Goal: Task Accomplishment & Management: Complete application form

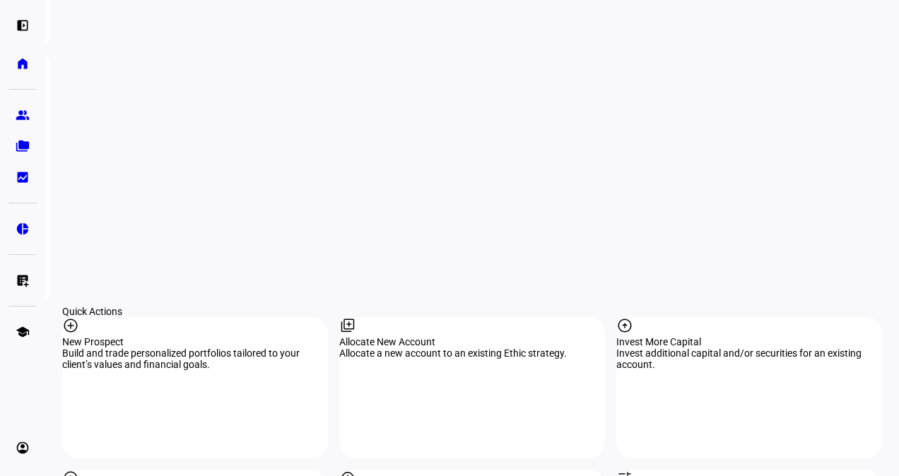
scroll to position [1036, 0]
click at [23, 22] on eth-mat-symbol "left_panel_open" at bounding box center [23, 25] width 14 height 14
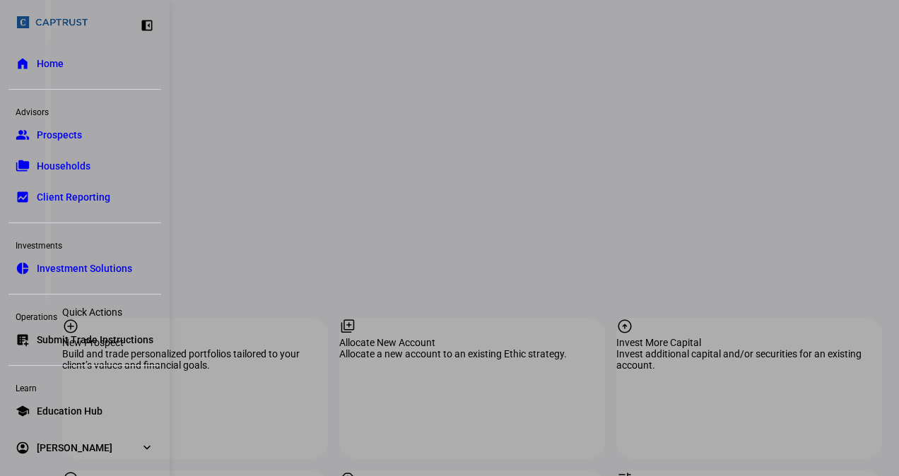
click at [71, 334] on span "Submit Trade Instructions" at bounding box center [95, 340] width 117 height 14
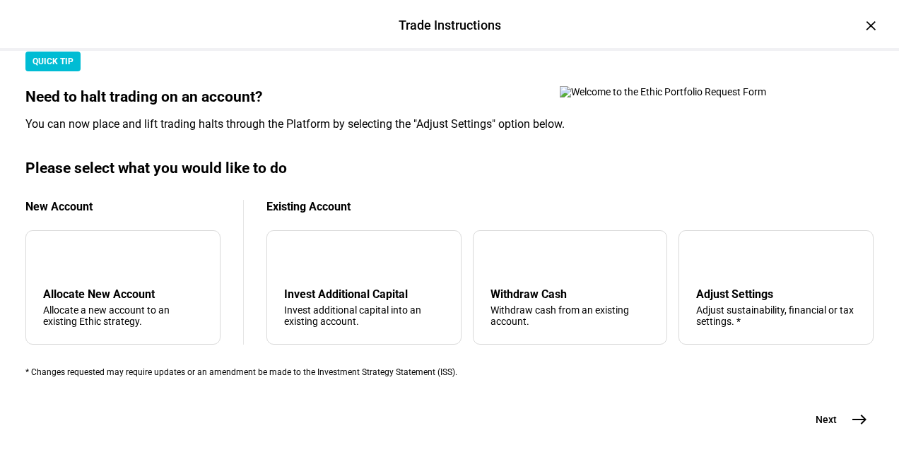
scroll to position [508, 0]
click at [727, 288] on div "Adjust Settings" at bounding box center [776, 294] width 160 height 13
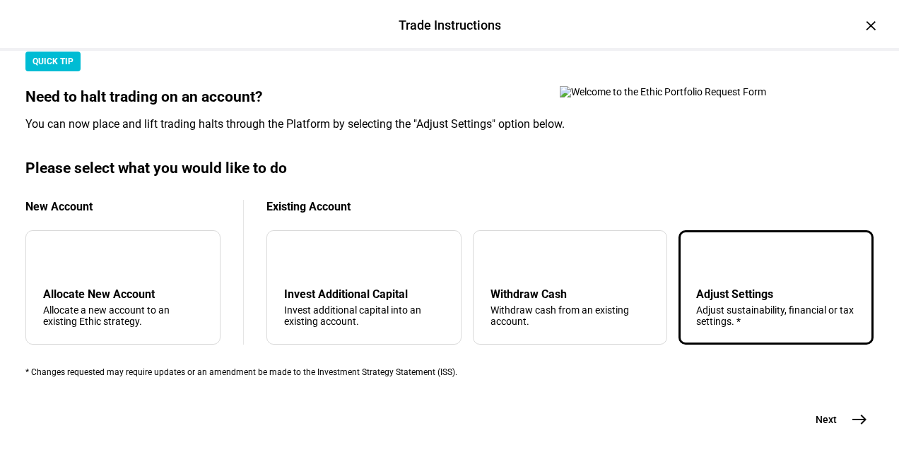
click at [696, 305] on div "Adjust sustainability, financial or tax settings. *" at bounding box center [776, 316] width 160 height 23
click at [854, 411] on mat-icon "east" at bounding box center [859, 419] width 17 height 17
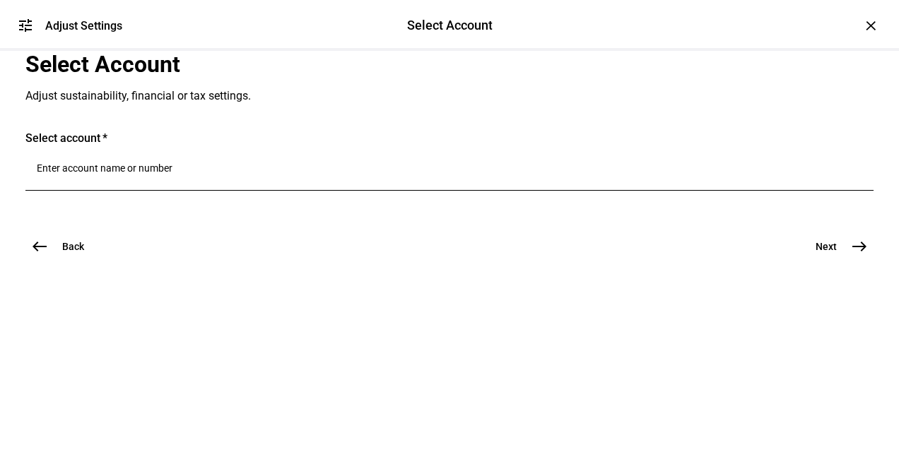
scroll to position [40, 0]
click at [180, 191] on div at bounding box center [449, 171] width 825 height 40
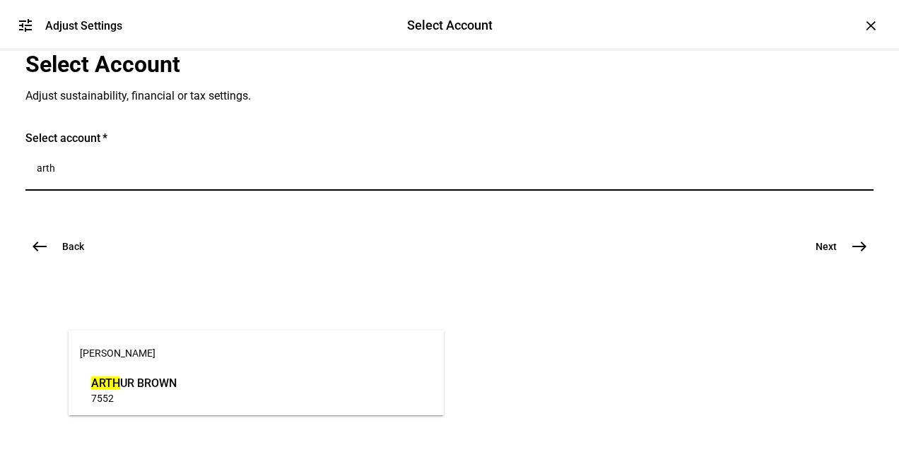
type input "arth"
click at [160, 390] on span "ARTH UR BROWN" at bounding box center [134, 383] width 86 height 16
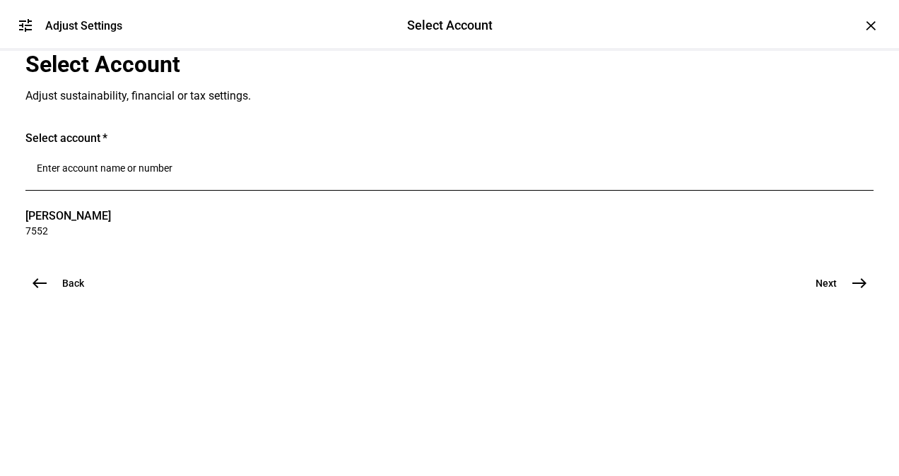
scroll to position [117, 0]
click at [851, 292] on mat-icon "east" at bounding box center [859, 283] width 17 height 17
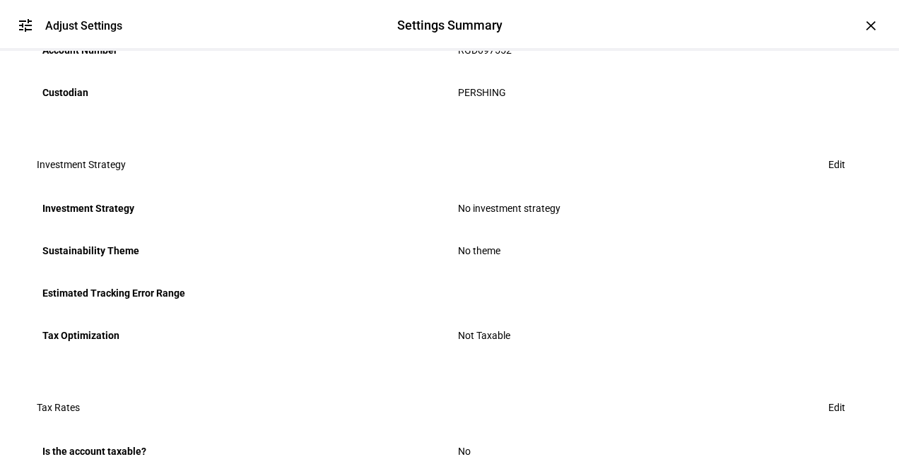
scroll to position [334, 0]
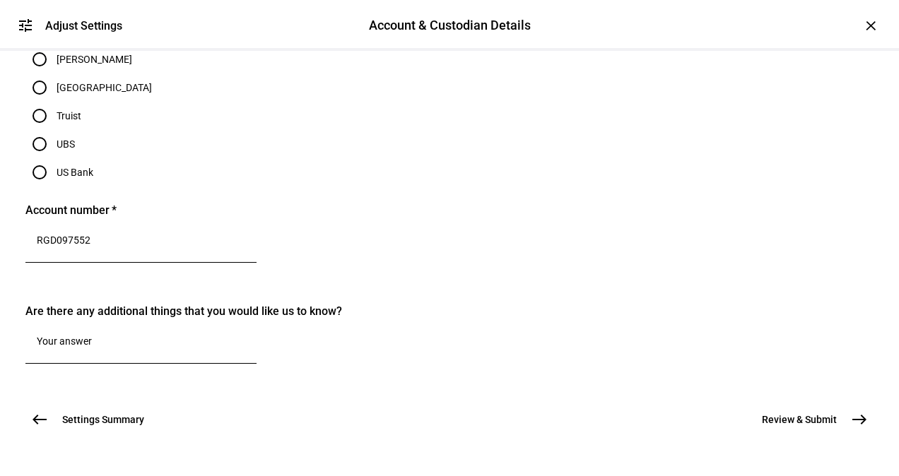
scroll to position [522, 0]
click at [54, 45] on input "Pershing" at bounding box center [39, 31] width 28 height 28
radio input "true"
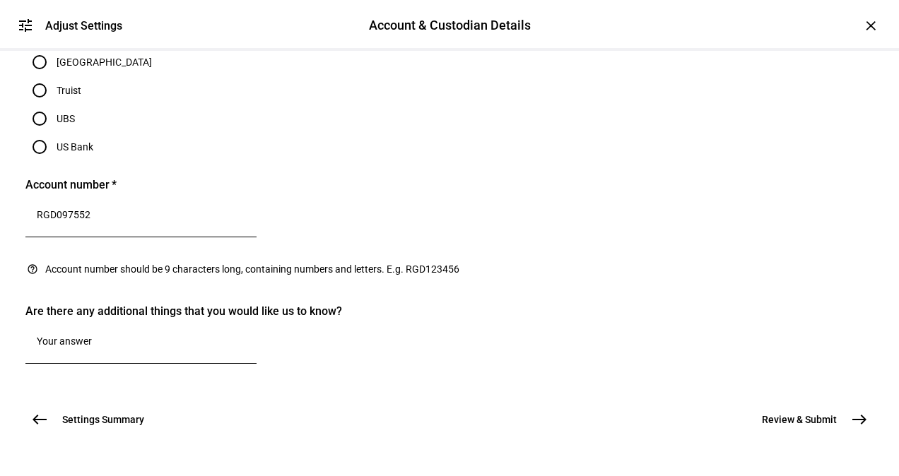
scroll to position [903, 0]
click at [857, 411] on mat-icon "east" at bounding box center [859, 419] width 17 height 17
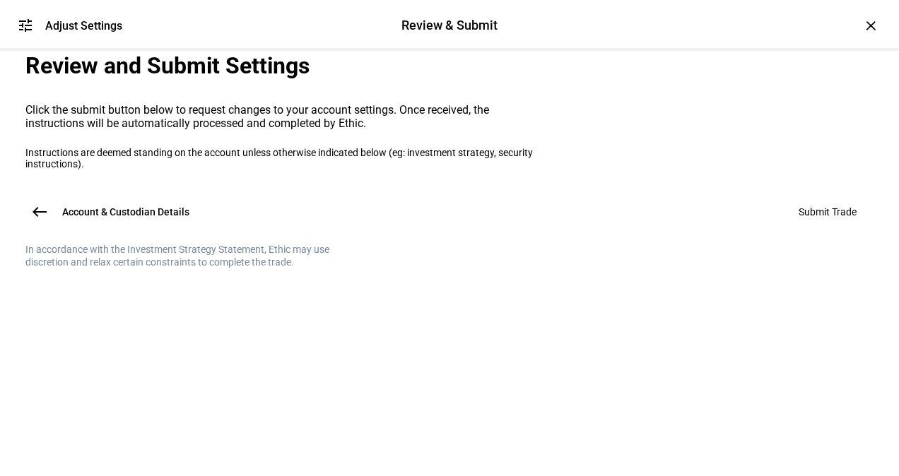
scroll to position [0, 0]
click at [348, 170] on mat-card "Review and Submit Settings Click the submit button below to request changes to …" at bounding box center [449, 110] width 848 height 119
click at [803, 226] on div "Account & Custodian Details west Submit Trade" at bounding box center [449, 212] width 848 height 28
click at [53, 226] on button "Account & Custodian Details west" at bounding box center [115, 212] width 181 height 28
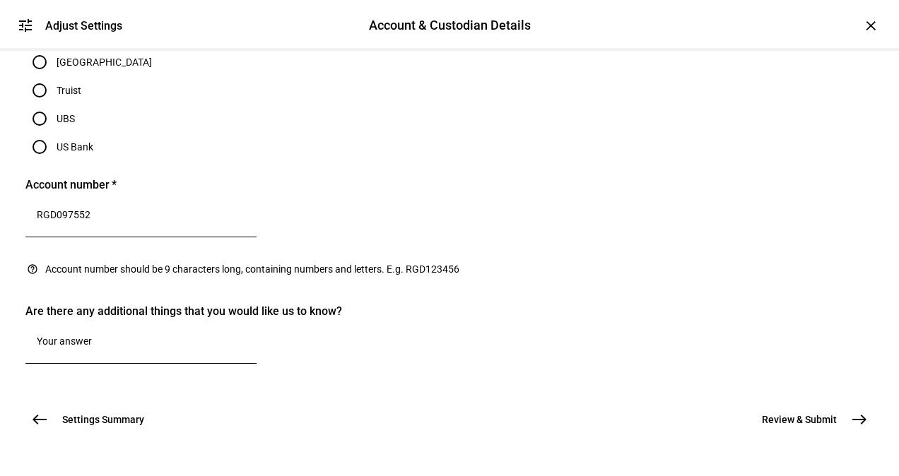
scroll to position [902, 0]
click at [854, 406] on span "east" at bounding box center [859, 420] width 28 height 28
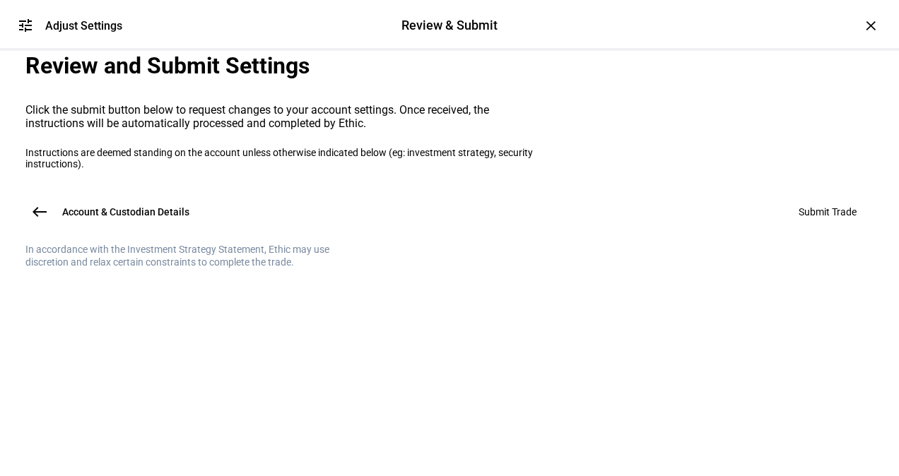
scroll to position [0, 0]
click at [790, 269] on plt-review-page "Review and Submit Settings Click the submit button below to request changes to …" at bounding box center [449, 160] width 848 height 218
click at [49, 226] on span "west" at bounding box center [39, 212] width 28 height 28
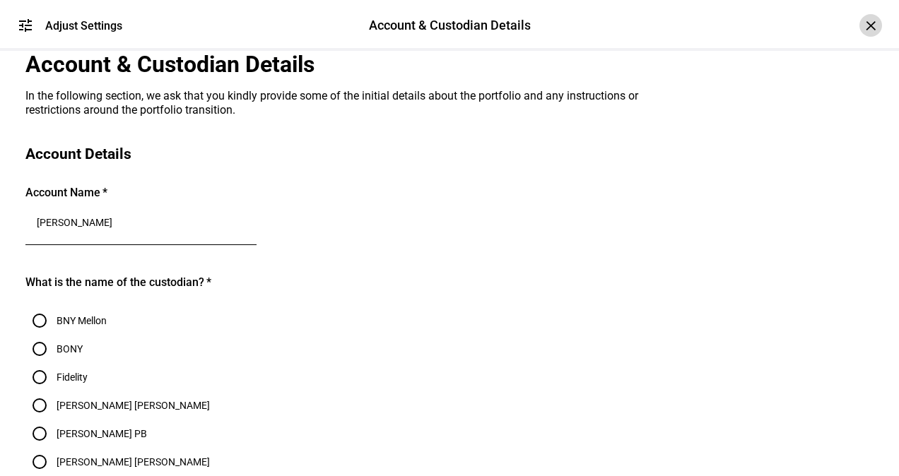
click at [859, 27] on div "×" at bounding box center [870, 25] width 23 height 23
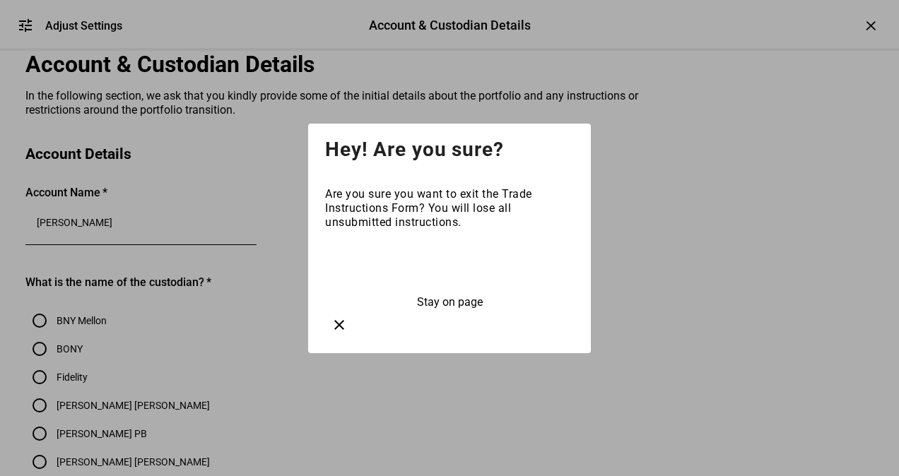
click at [473, 283] on span at bounding box center [449, 266] width 249 height 34
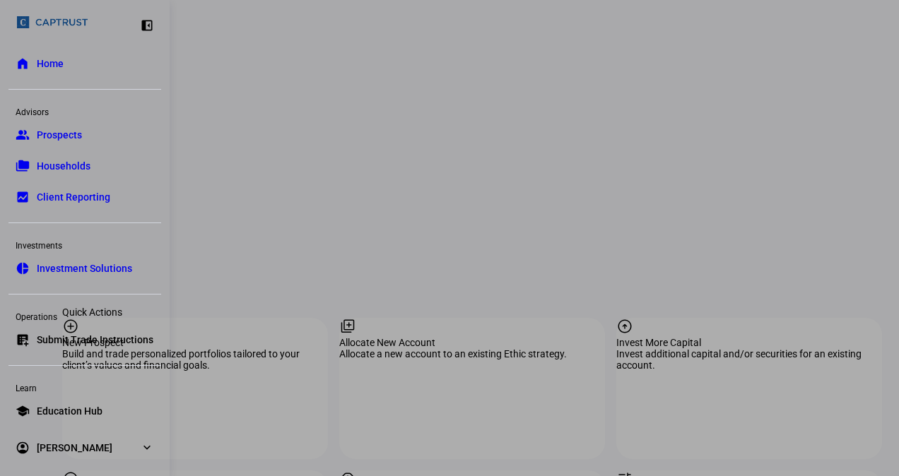
click at [86, 344] on span "Submit Trade Instructions" at bounding box center [95, 340] width 117 height 14
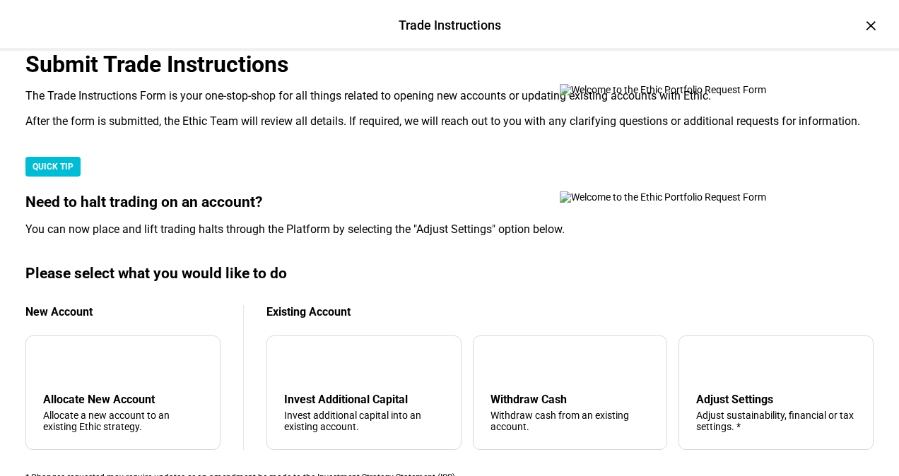
scroll to position [508, 0]
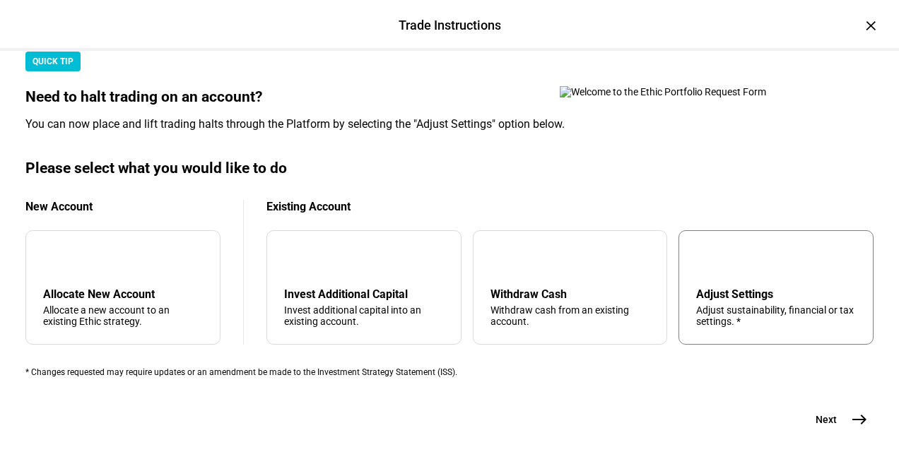
click at [772, 288] on div "Adjust Settings" at bounding box center [776, 294] width 160 height 13
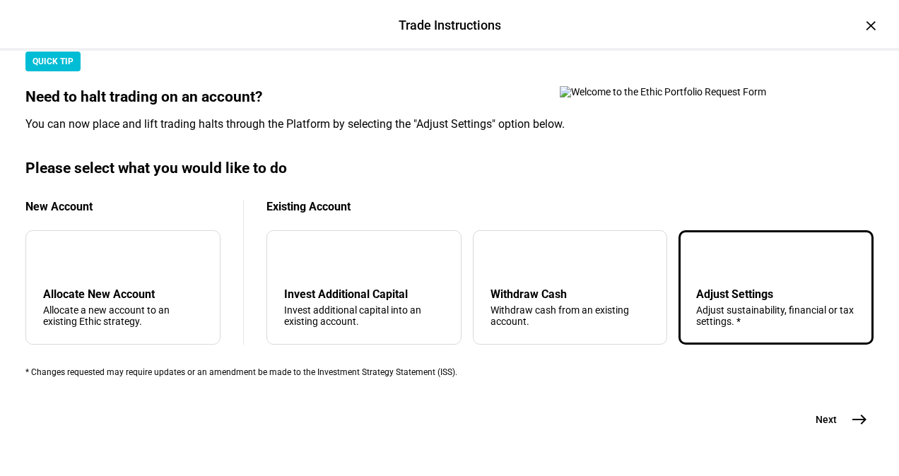
click at [851, 411] on mat-icon "east" at bounding box center [859, 419] width 17 height 17
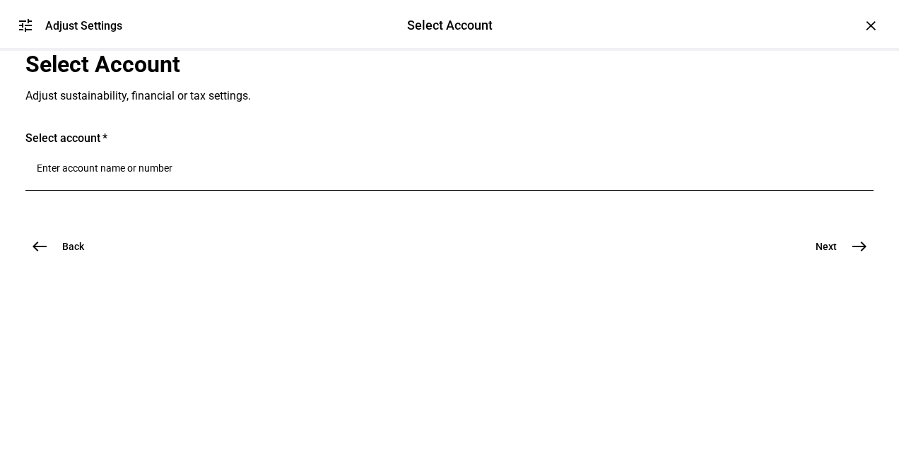
scroll to position [51, 0]
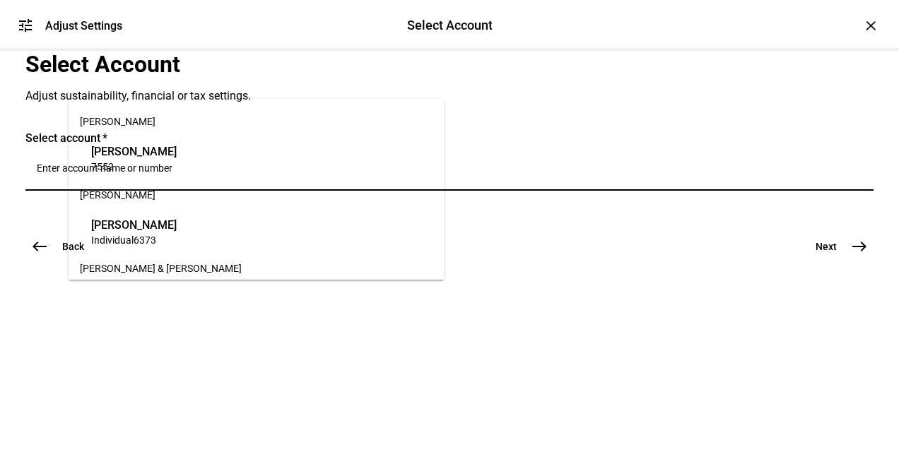
click at [243, 174] on input "Number" at bounding box center [449, 168] width 825 height 11
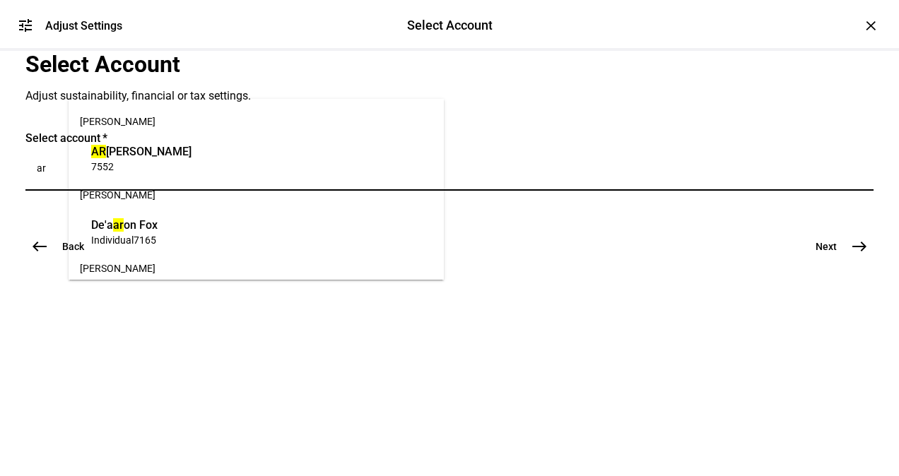
type input "ar"
click at [175, 157] on span "AR [PERSON_NAME]" at bounding box center [141, 151] width 100 height 16
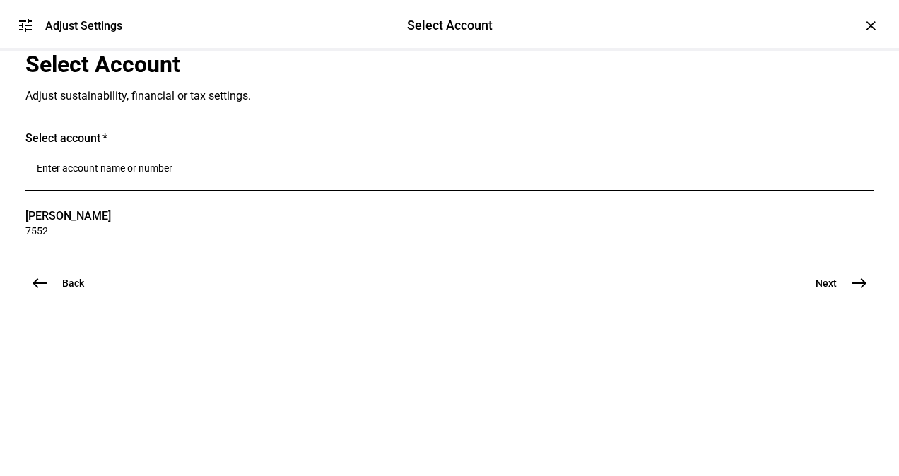
click at [835, 298] on button "Next east" at bounding box center [836, 283] width 75 height 28
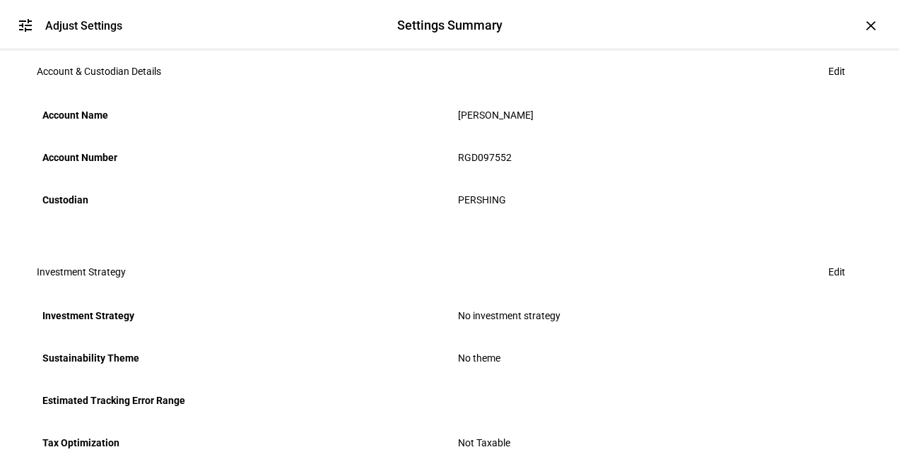
scroll to position [0, 0]
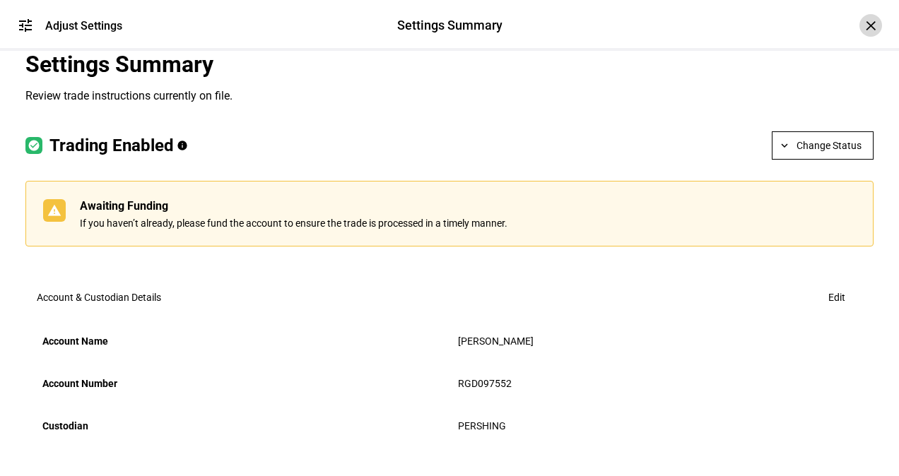
click at [859, 26] on div "×" at bounding box center [870, 25] width 23 height 23
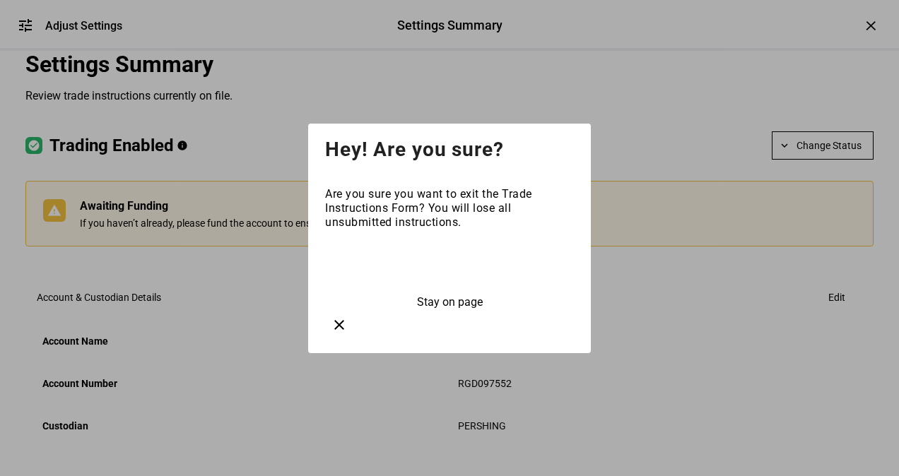
click at [443, 273] on span "Exit" at bounding box center [450, 265] width 20 height 13
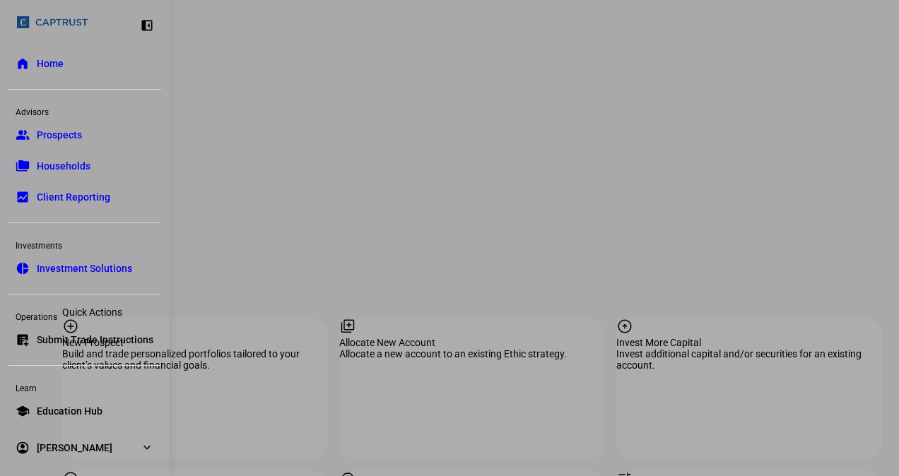
click at [452, 179] on div at bounding box center [449, 238] width 899 height 476
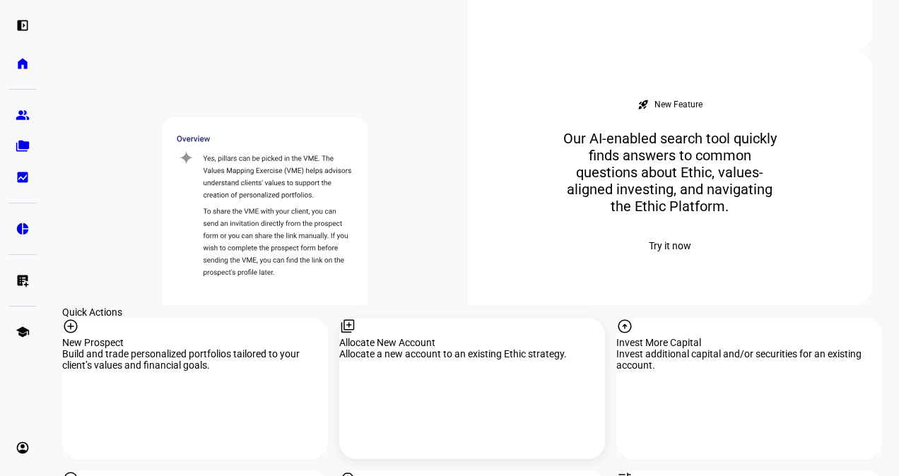
click at [356, 318] on mat-icon "library_add" at bounding box center [347, 326] width 17 height 17
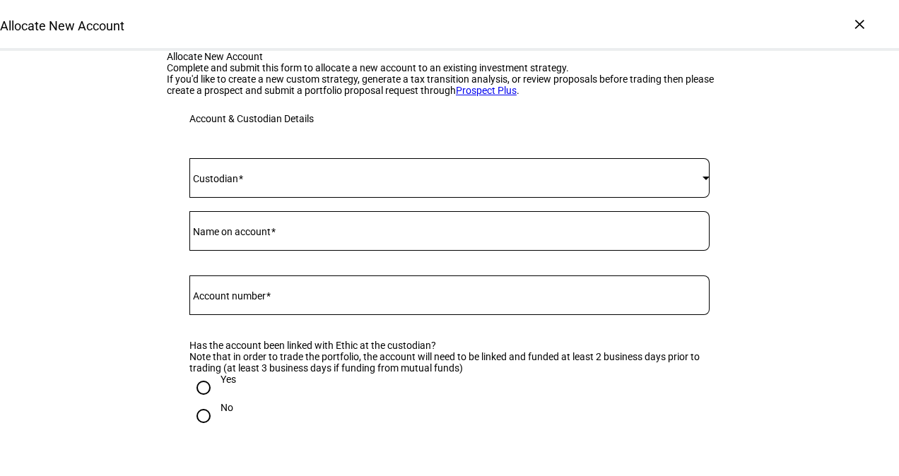
click at [322, 184] on span at bounding box center [445, 177] width 513 height 11
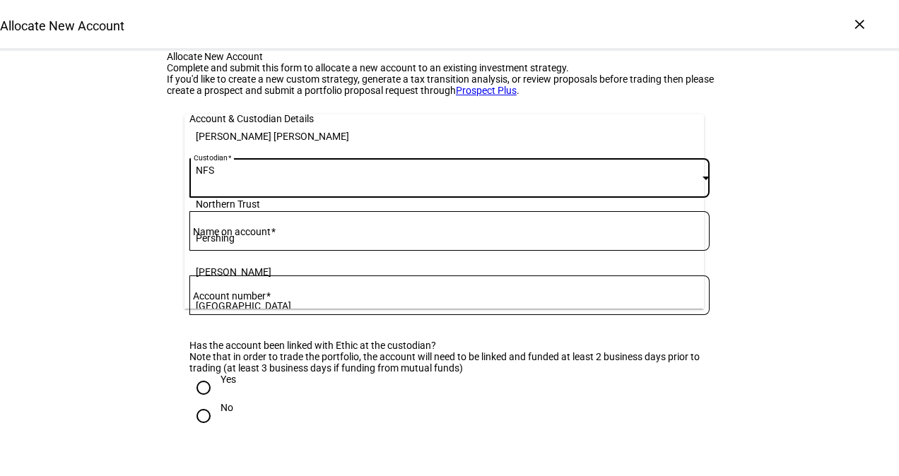
scroll to position [175, 0]
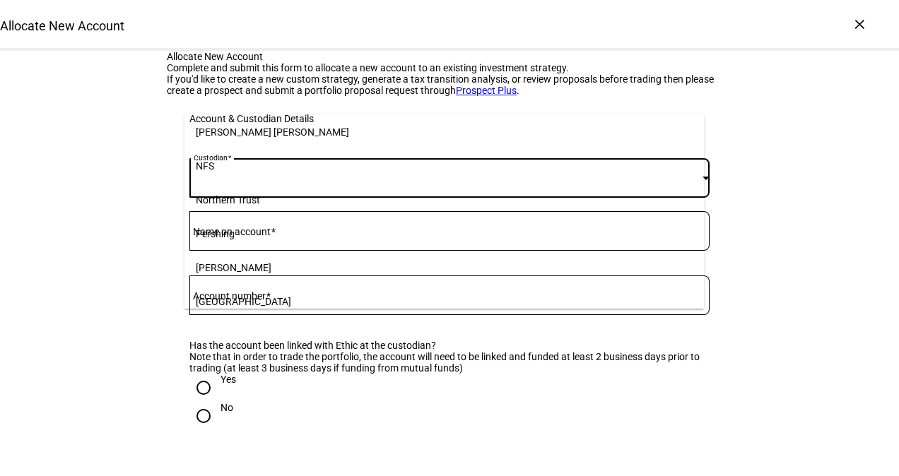
click at [295, 224] on mat-option "Pershing" at bounding box center [443, 234] width 519 height 34
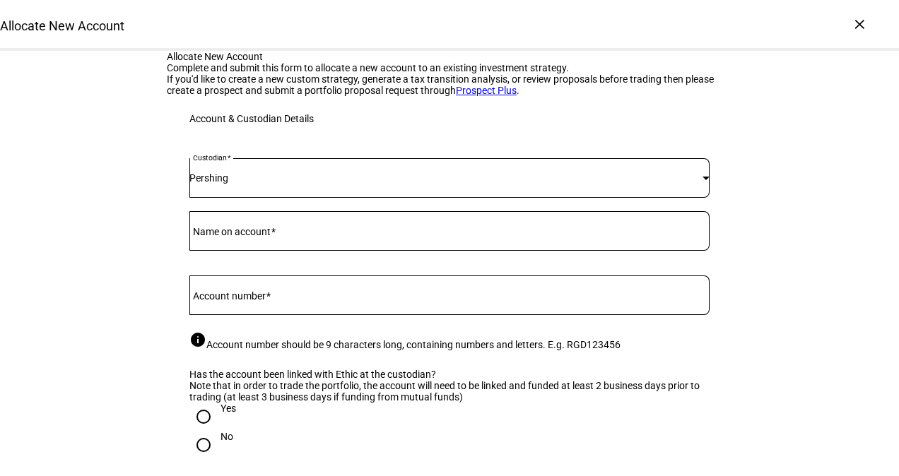
click at [326, 251] on div at bounding box center [449, 231] width 520 height 40
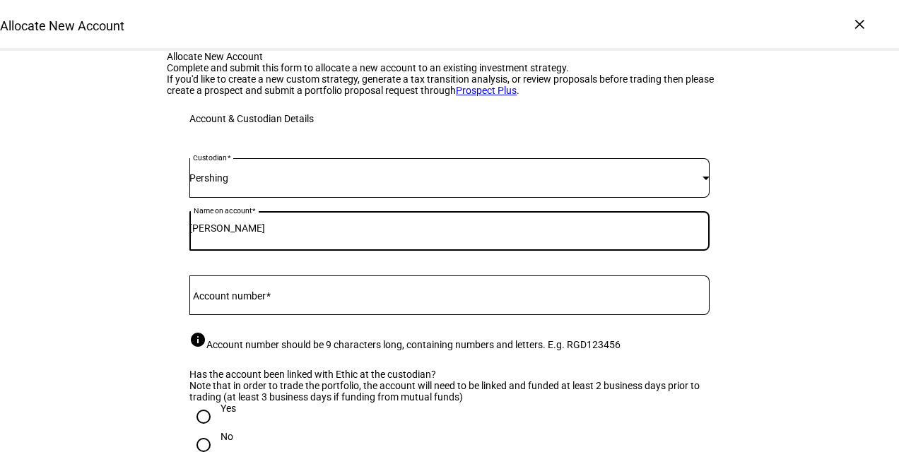
scroll to position [88, 0]
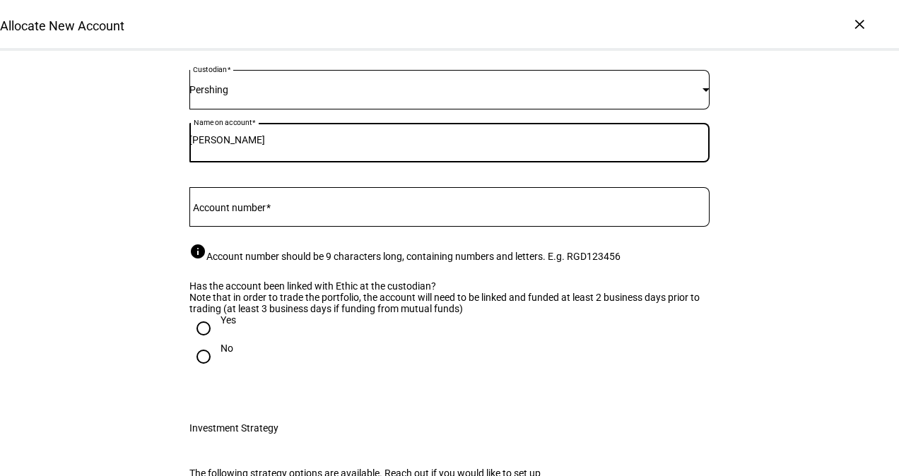
type input "[PERSON_NAME]"
click at [359, 210] on input "Account number" at bounding box center [449, 204] width 520 height 11
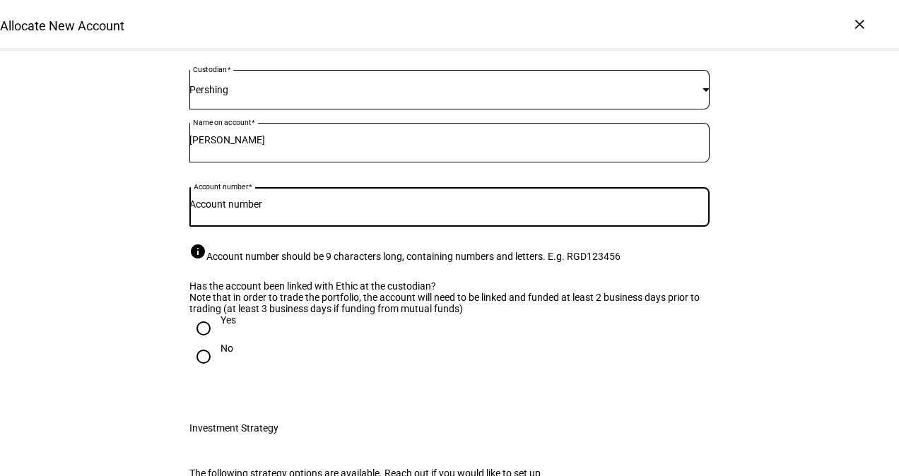
paste input "RGD097552"
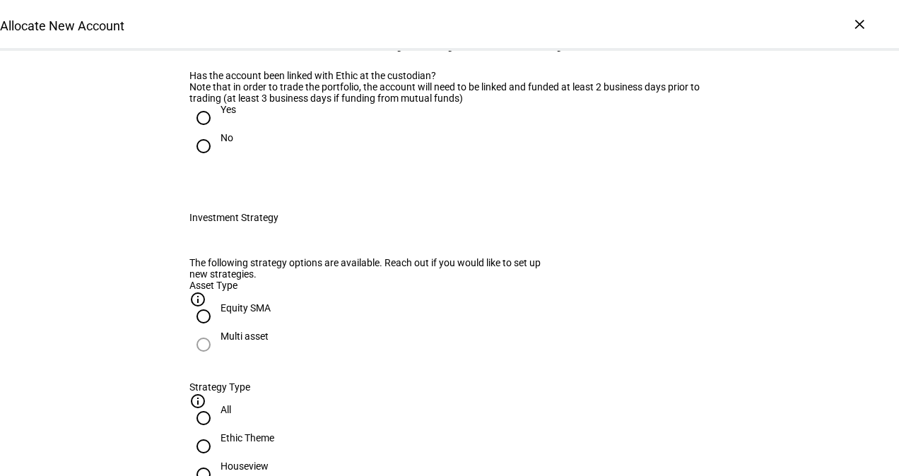
scroll to position [300, 0]
type input "RGD097552"
click at [209, 131] on input "Yes" at bounding box center [203, 117] width 28 height 28
radio input "true"
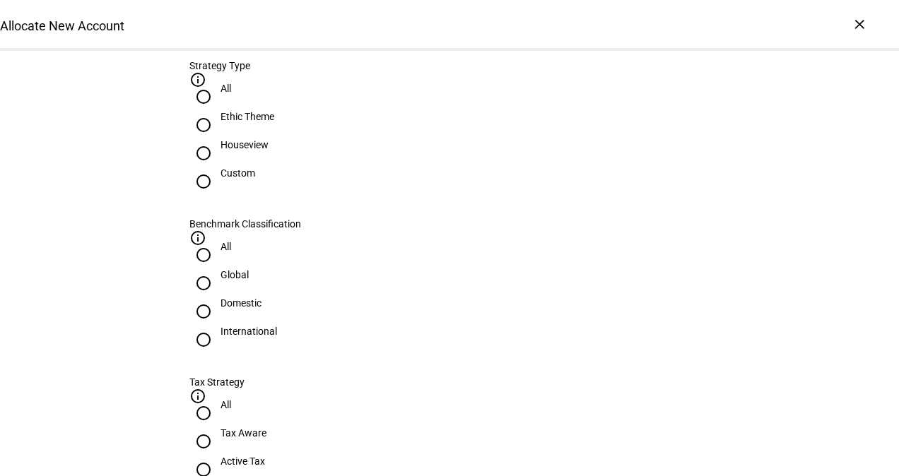
scroll to position [627, 0]
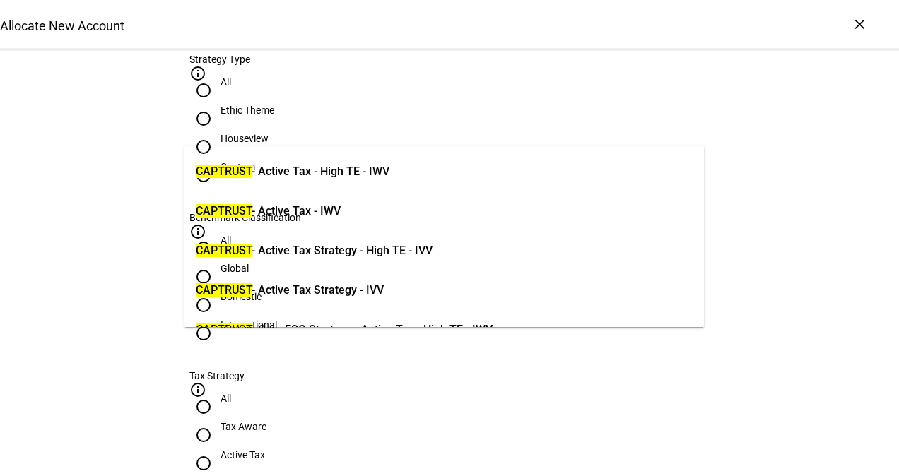
type input "captrust"
click at [341, 213] on span "CAPTRUST - Active Tax - IWV" at bounding box center [268, 211] width 145 height 17
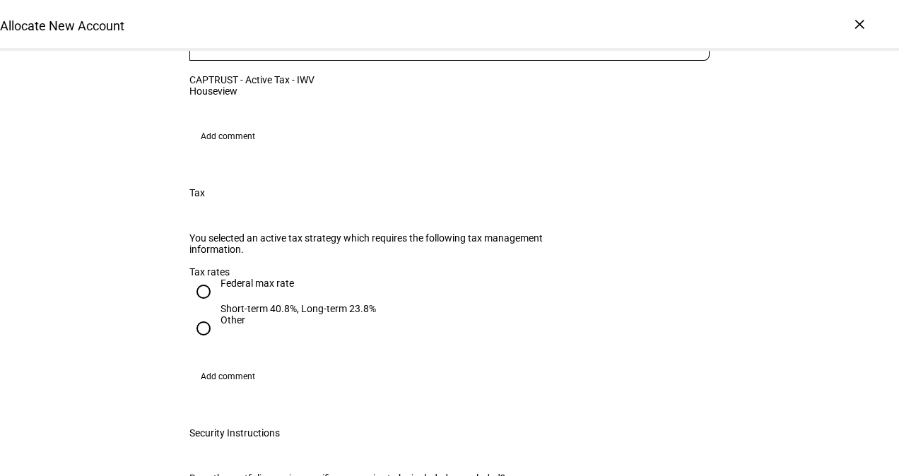
scroll to position [1107, 0]
click at [198, 291] on input "Federal max rate Short-term 40.8%, Long-term 23.8%" at bounding box center [203, 290] width 28 height 28
radio input "true"
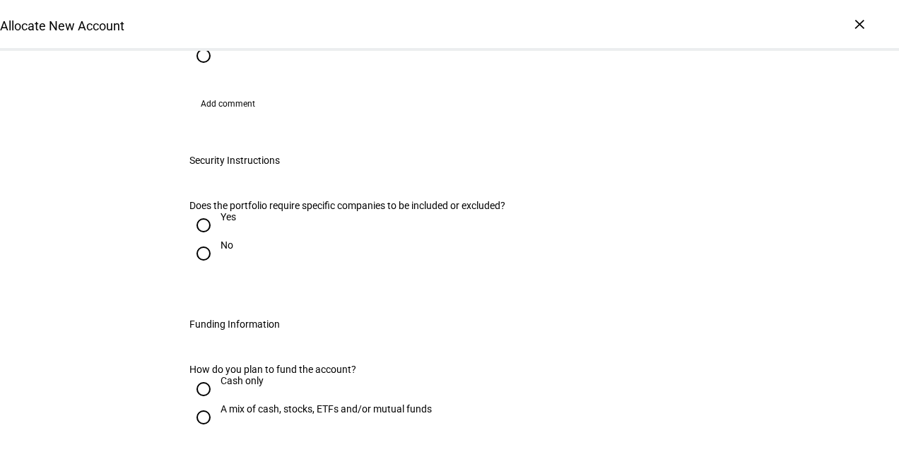
scroll to position [1380, 0]
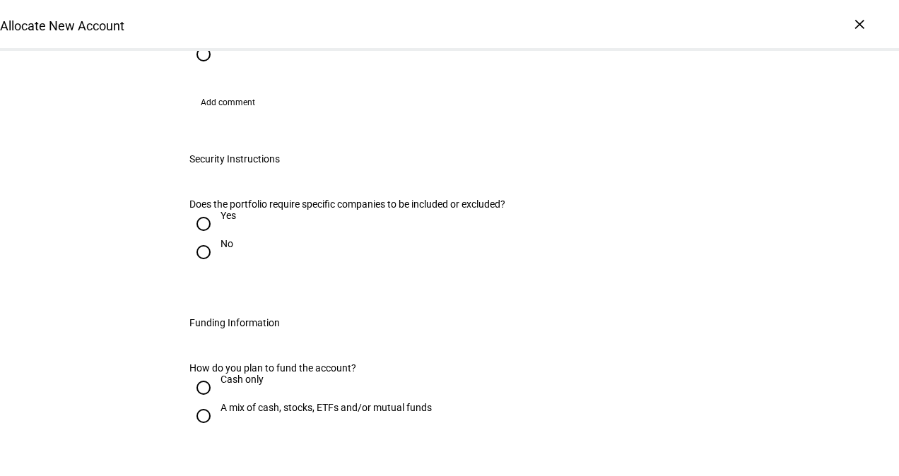
click at [194, 266] on input "No" at bounding box center [203, 252] width 28 height 28
radio input "true"
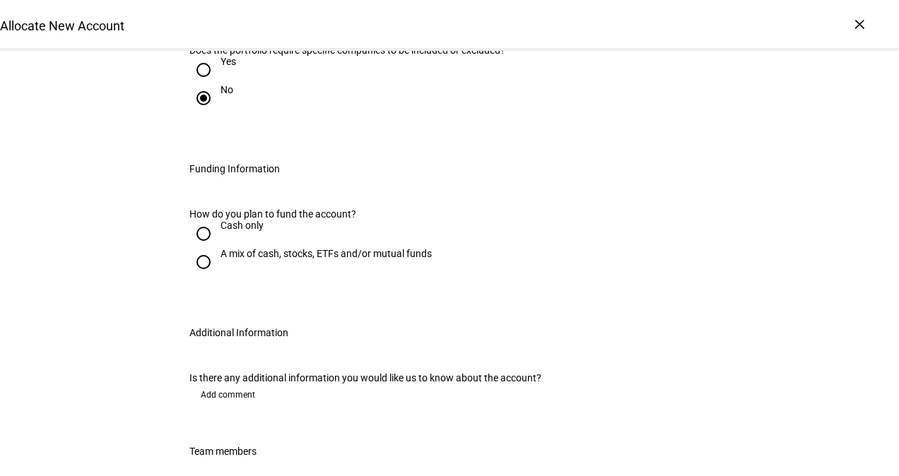
scroll to position [1535, 0]
click at [197, 247] on input "Cash only" at bounding box center [203, 233] width 28 height 28
radio input "true"
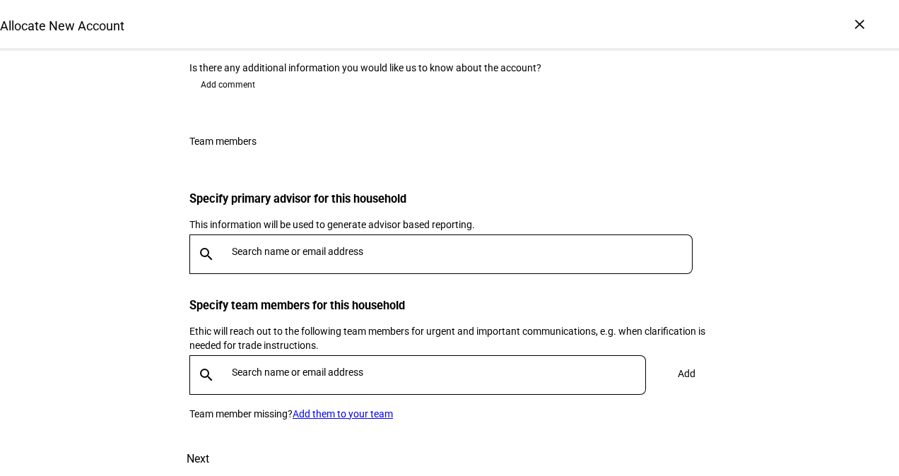
scroll to position [2086, 0]
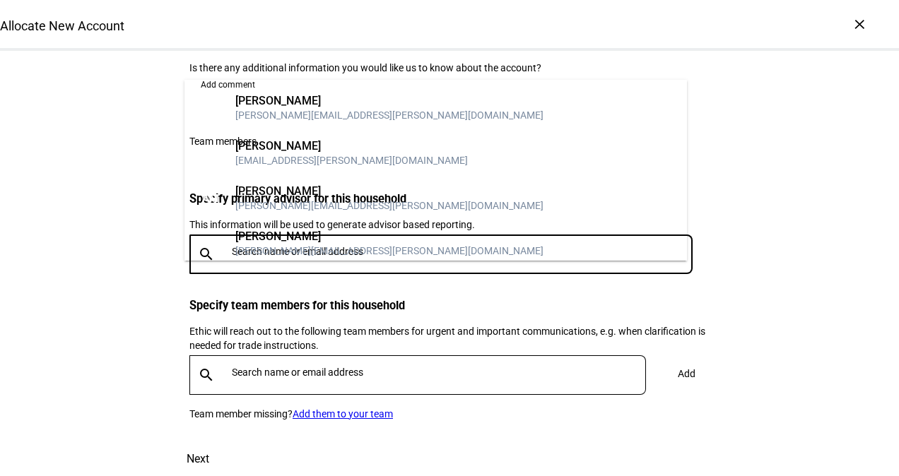
click at [331, 257] on input "text" at bounding box center [465, 251] width 466 height 11
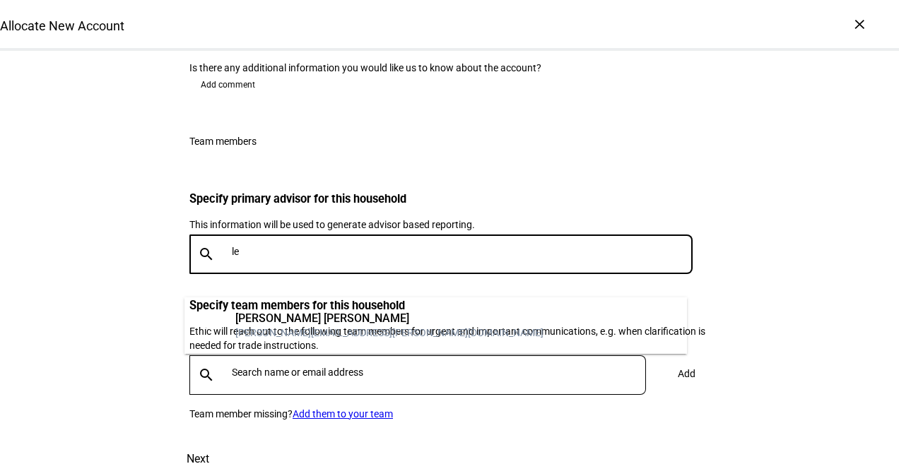
type input "l"
type input "mang"
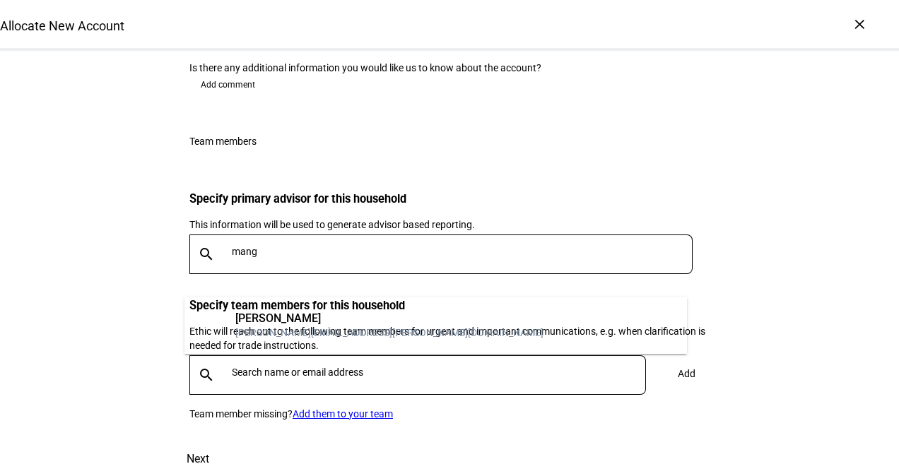
click at [328, 310] on mat-option "[PERSON_NAME] Mangum [EMAIL_ADDRESS][PERSON_NAME][DOMAIN_NAME]" at bounding box center [435, 325] width 502 height 45
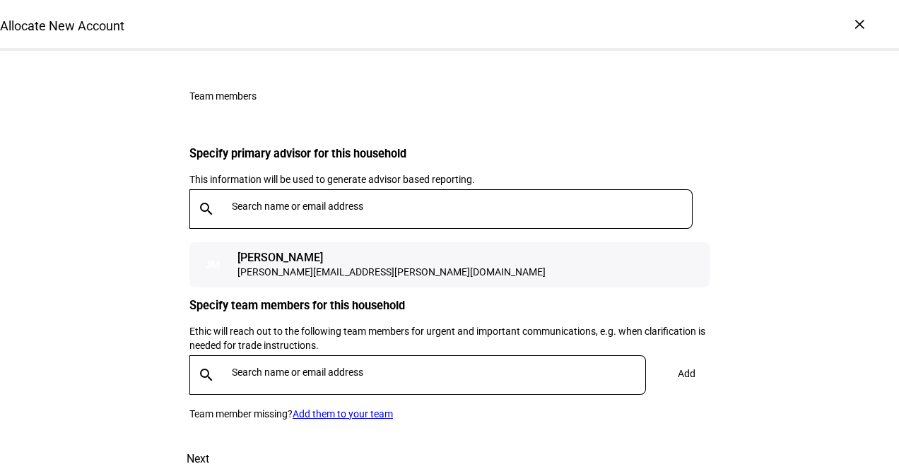
scroll to position [2215, 0]
click at [344, 355] on div at bounding box center [436, 375] width 420 height 40
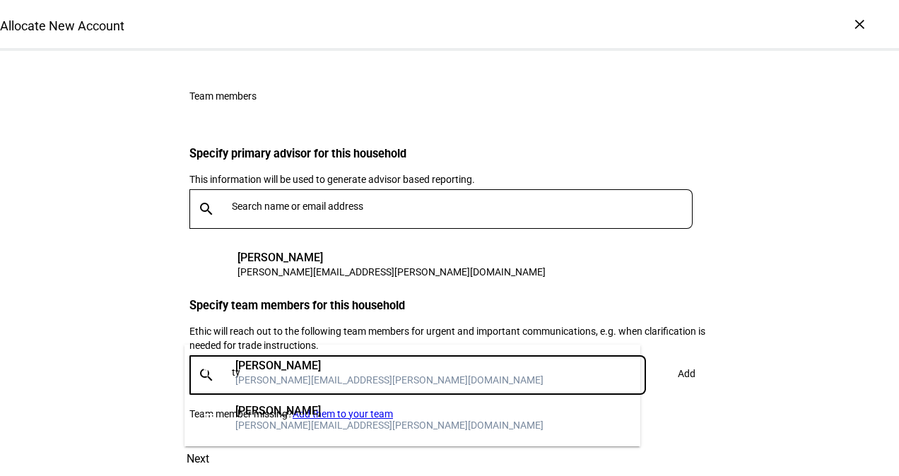
type input "t"
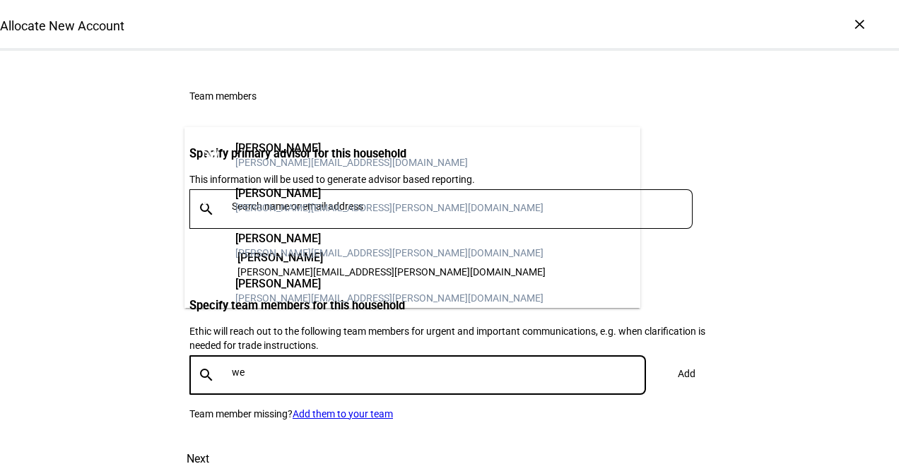
type input "w"
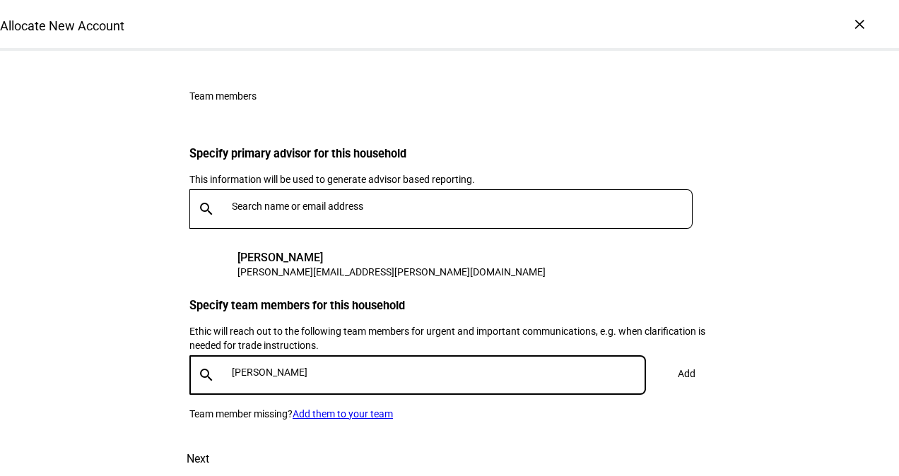
drag, startPoint x: 314, startPoint y: 334, endPoint x: 95, endPoint y: 310, distance: 220.5
type input "c"
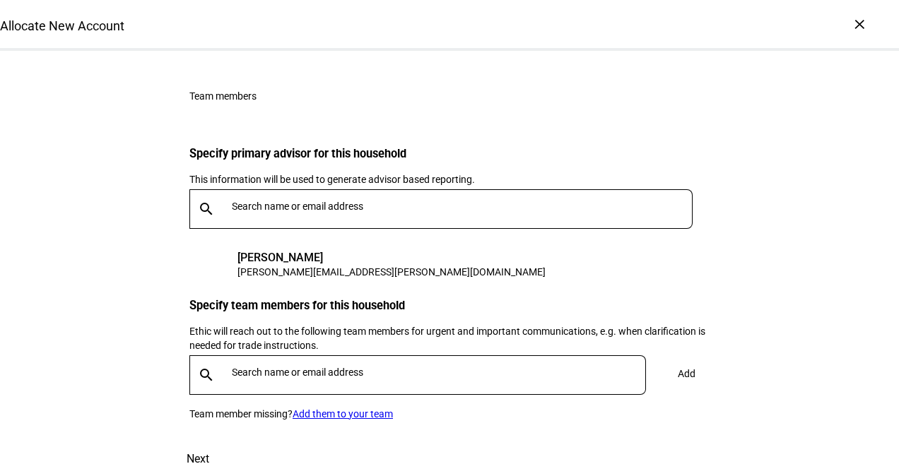
click at [334, 408] on link "Add them to your team" at bounding box center [343, 413] width 100 height 11
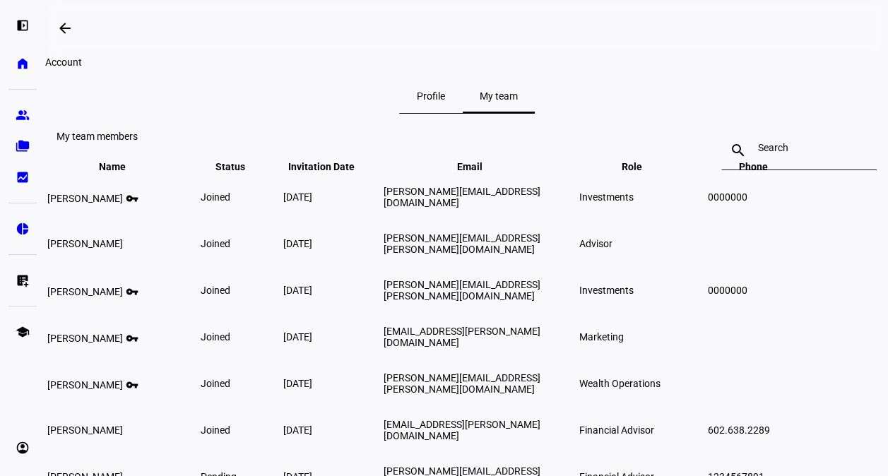
click at [800, 153] on input at bounding box center [799, 147] width 82 height 11
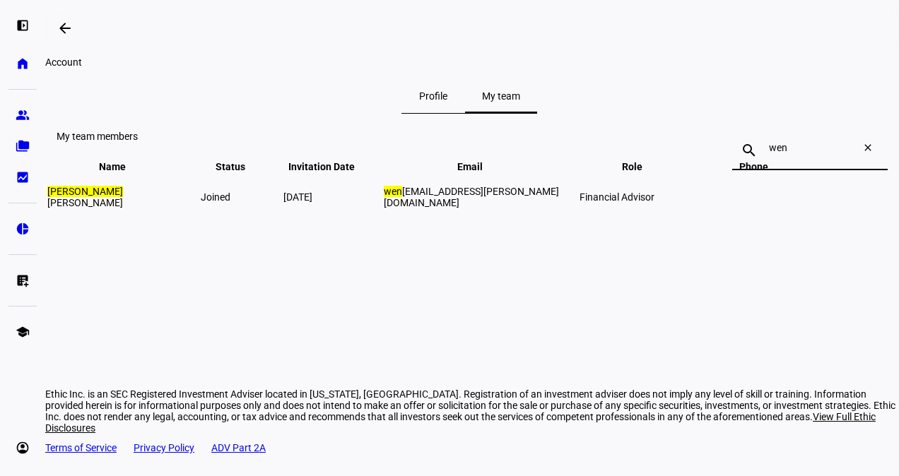
type input "wen"
click at [654, 203] on span "Financial Advisor" at bounding box center [616, 197] width 75 height 11
click at [175, 220] on td "[PERSON_NAME]" at bounding box center [123, 197] width 152 height 45
click at [199, 220] on td "[PERSON_NAME]" at bounding box center [123, 197] width 152 height 45
click at [66, 31] on mat-icon "arrow_backwards" at bounding box center [65, 28] width 17 height 17
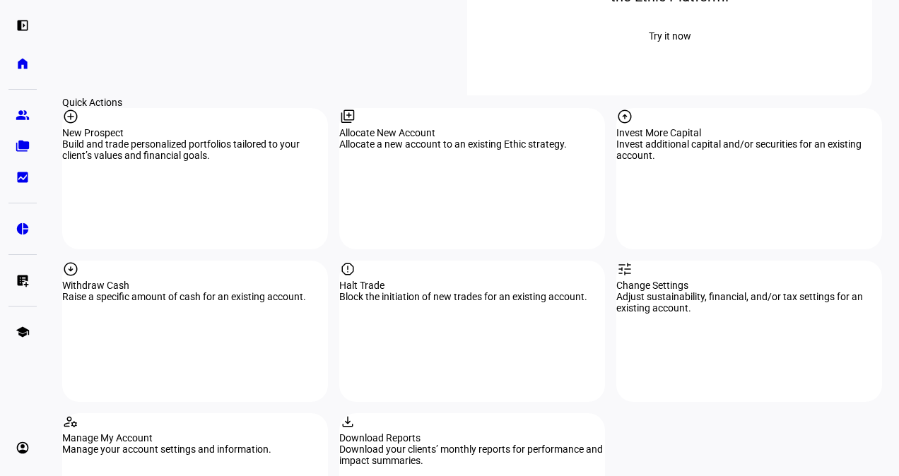
scroll to position [1247, 0]
click at [403, 107] on div "library_add Allocate New Account Allocate a new account to an existing Ethic st…" at bounding box center [472, 177] width 266 height 141
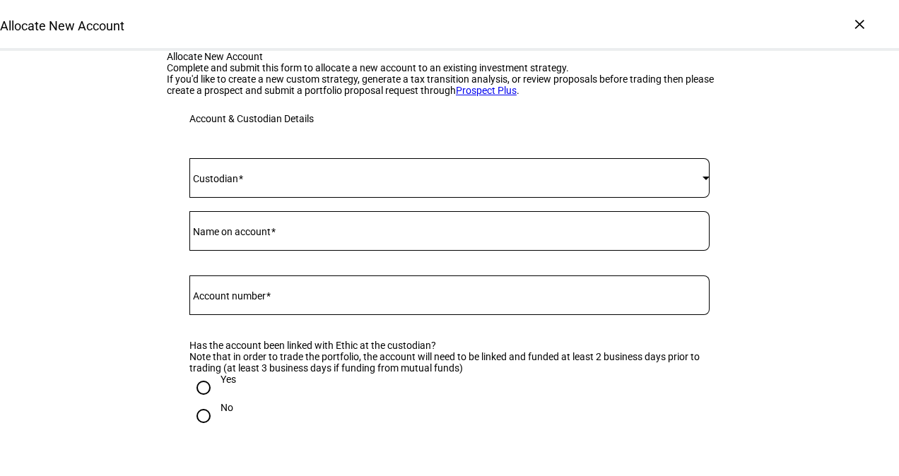
click at [314, 184] on span at bounding box center [445, 177] width 513 height 11
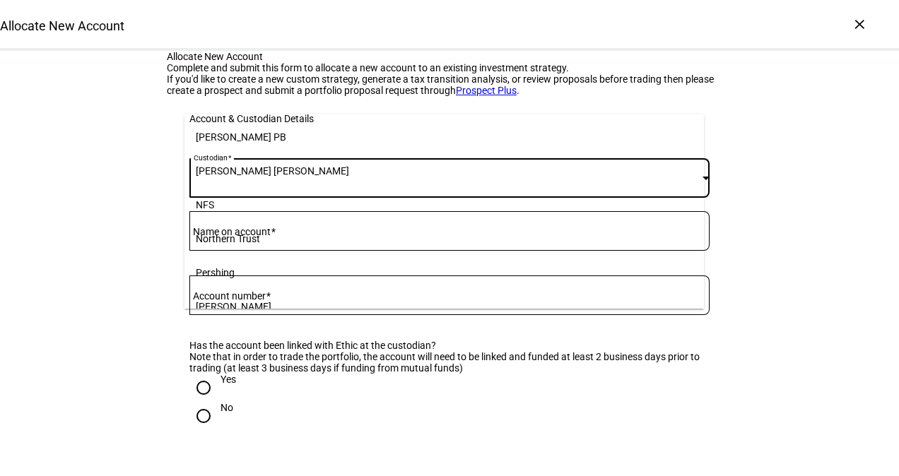
scroll to position [155, 0]
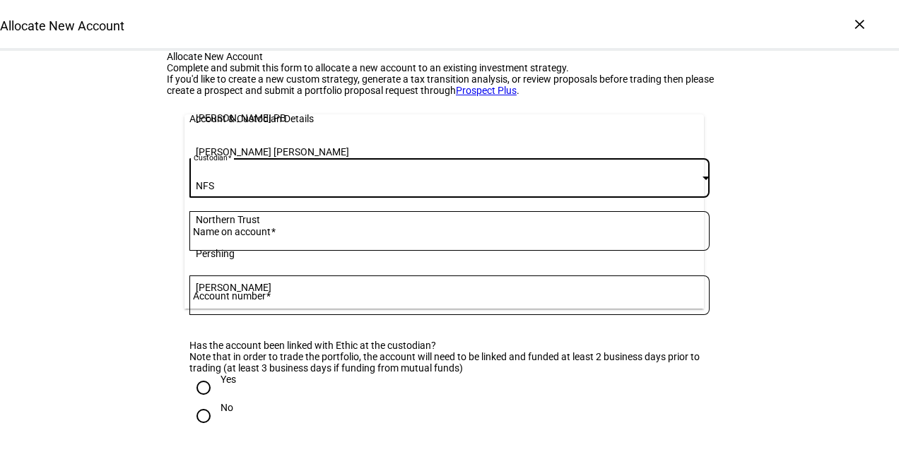
click at [260, 252] on mat-option "Pershing" at bounding box center [443, 254] width 519 height 34
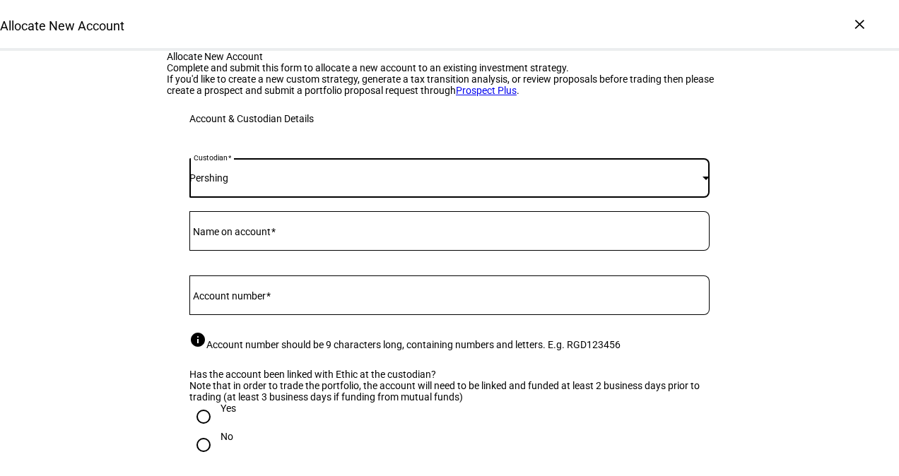
click at [252, 251] on div at bounding box center [449, 231] width 520 height 40
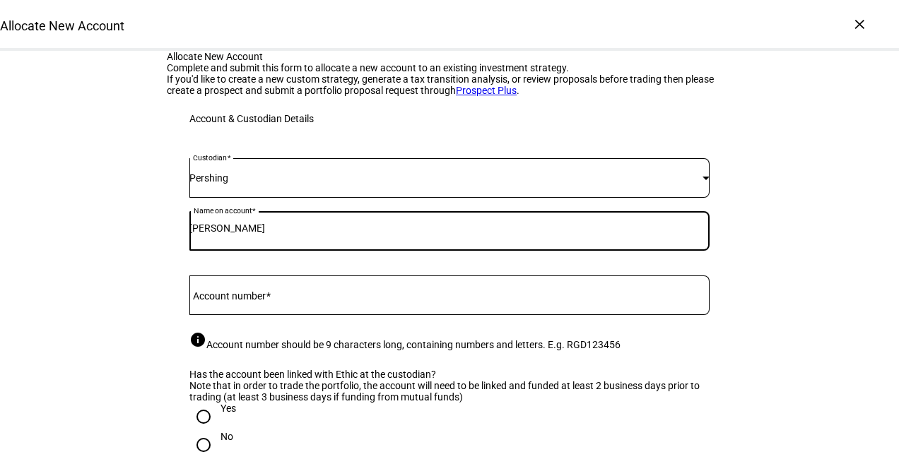
type input "[PERSON_NAME]"
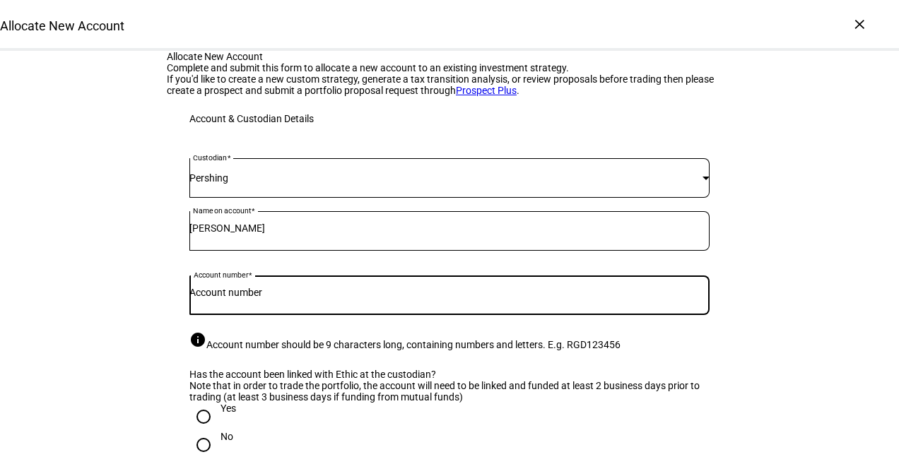
paste input "RGD097552"
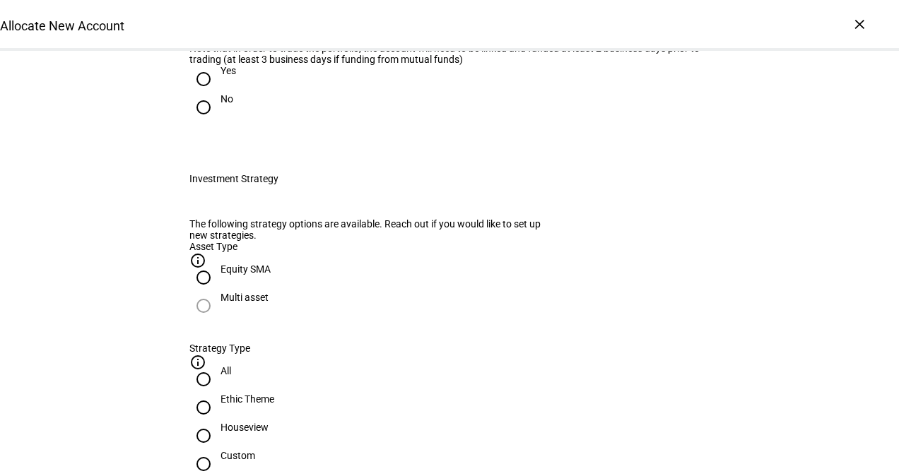
scroll to position [372, 0]
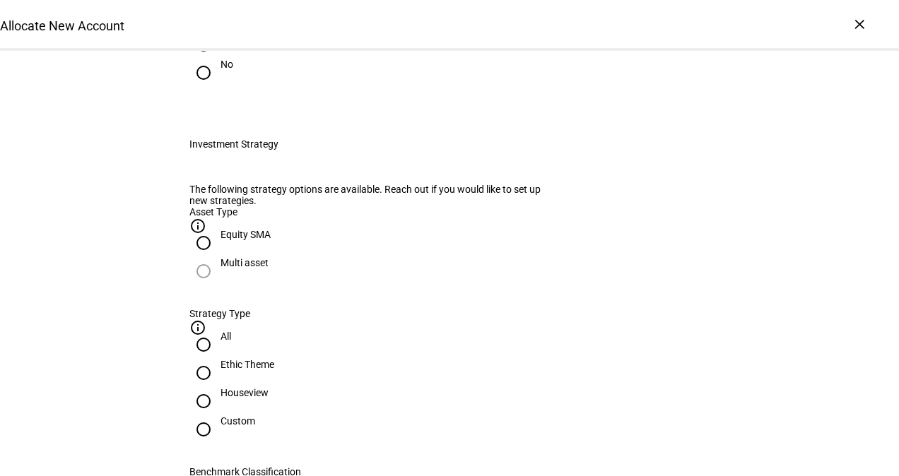
type input "RGD097552"
click at [192, 59] on input "Yes" at bounding box center [203, 44] width 28 height 28
radio input "true"
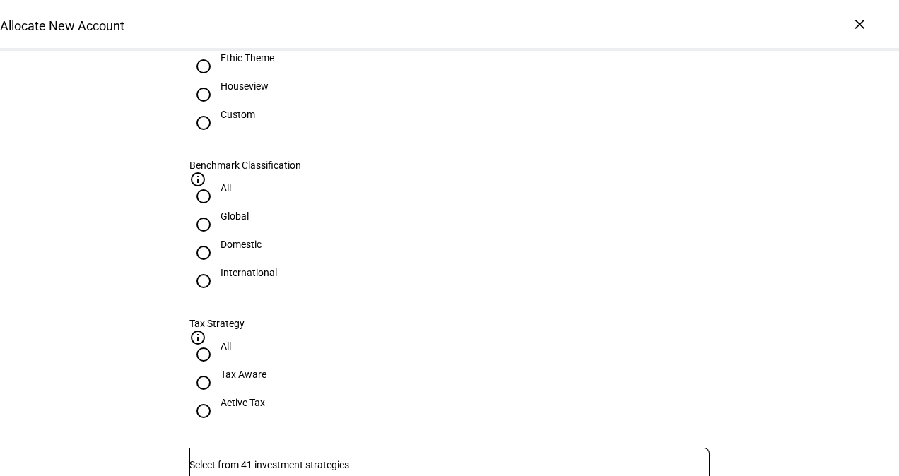
scroll to position [678, 0]
click at [256, 460] on input "Number" at bounding box center [449, 465] width 520 height 11
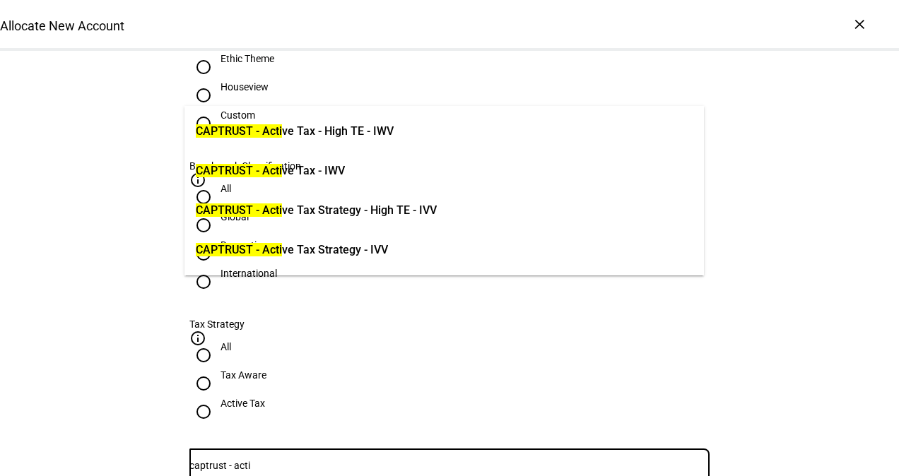
type input "captrust - acti"
click at [326, 181] on span "CAPTRUST - Acti ve Tax - IWV" at bounding box center [270, 171] width 149 height 30
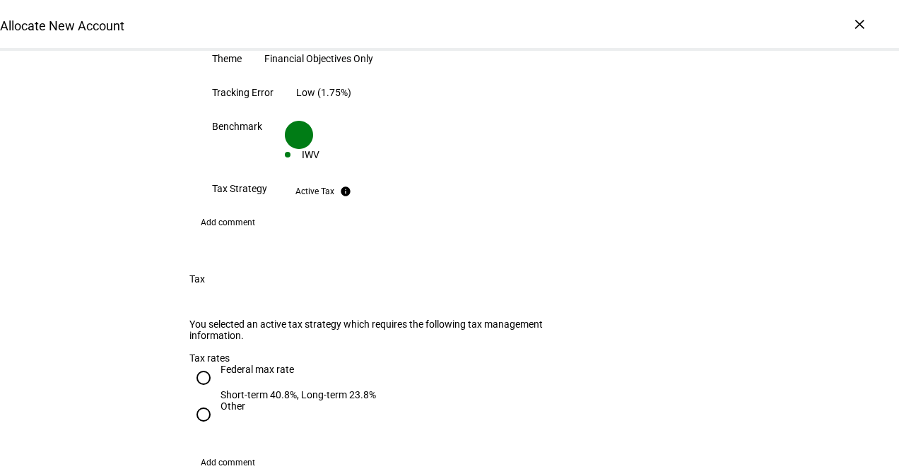
scroll to position [1224, 0]
click at [196, 363] on input "Federal max rate Short-term 40.8%, Long-term 23.8%" at bounding box center [203, 377] width 28 height 28
radio input "true"
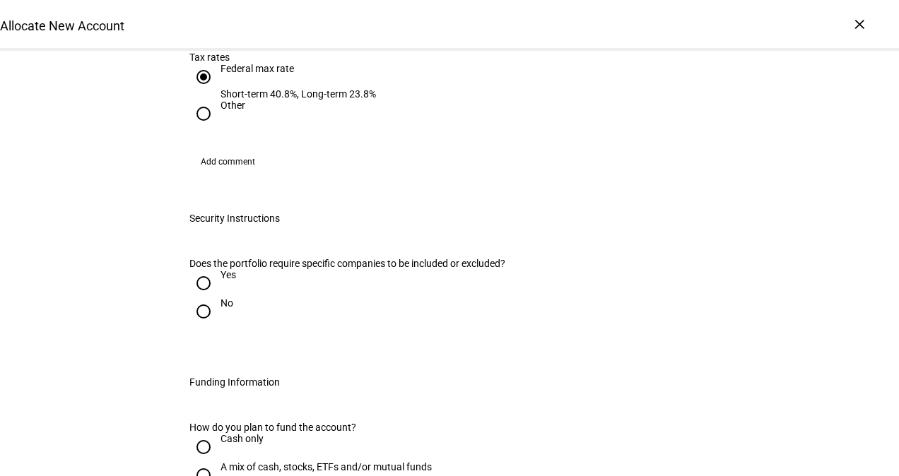
scroll to position [1525, 0]
click at [199, 297] on input "No" at bounding box center [203, 311] width 28 height 28
radio input "true"
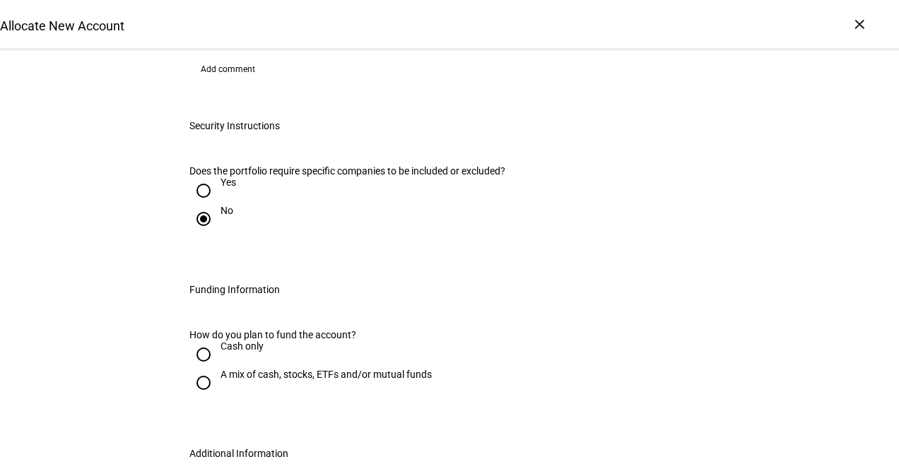
scroll to position [1627, 0]
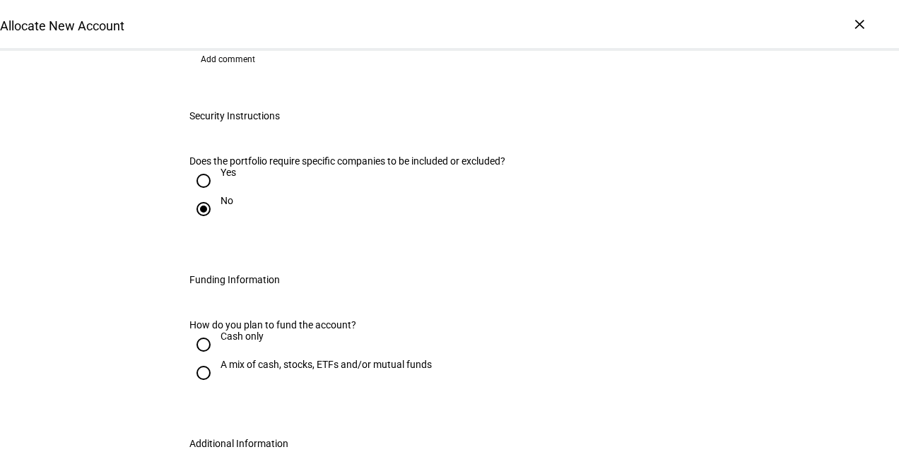
click at [192, 331] on input "Cash only" at bounding box center [203, 345] width 28 height 28
radio input "true"
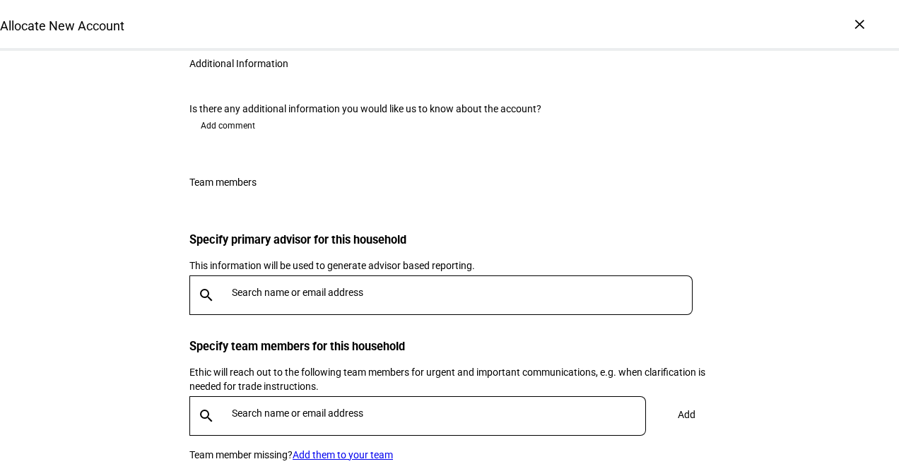
scroll to position [2040, 0]
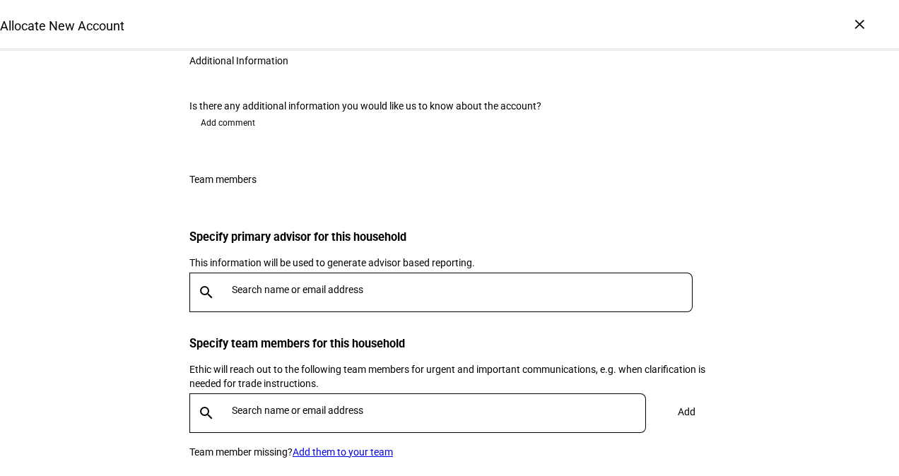
click at [317, 295] on input "text" at bounding box center [465, 289] width 466 height 11
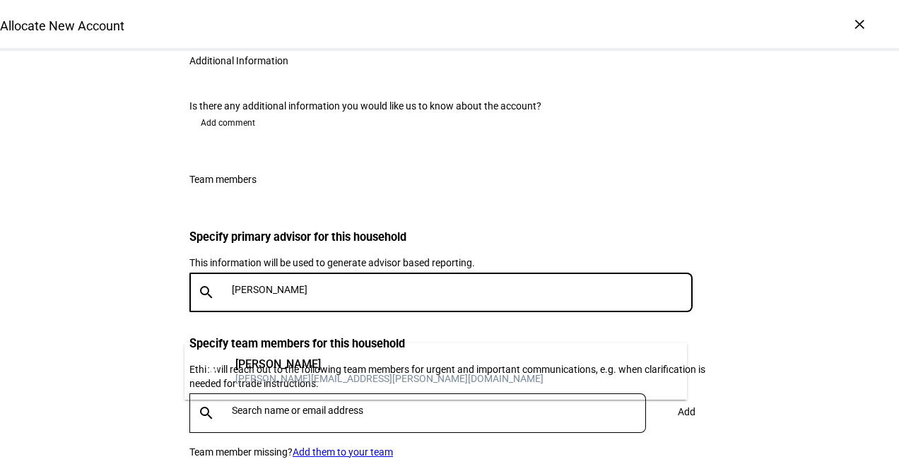
type input "[PERSON_NAME]"
click at [312, 358] on div "[PERSON_NAME]" at bounding box center [389, 365] width 308 height 14
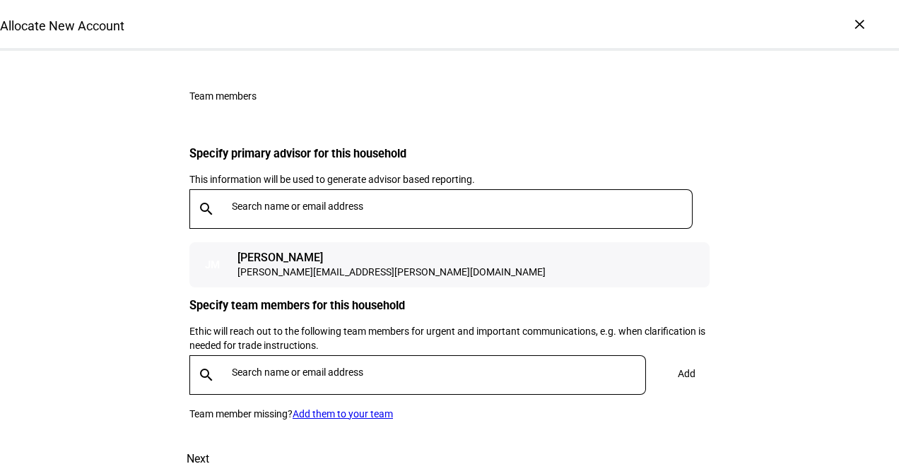
scroll to position [2224, 0]
click at [300, 355] on div at bounding box center [436, 375] width 420 height 40
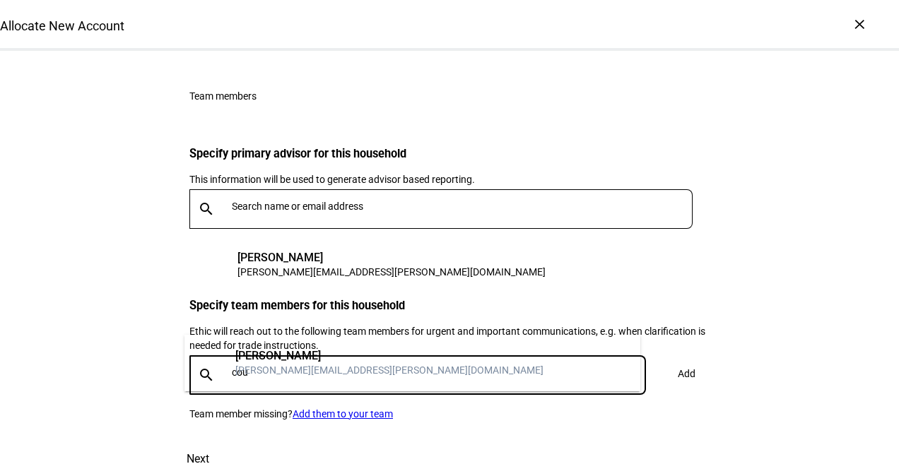
type input "cou"
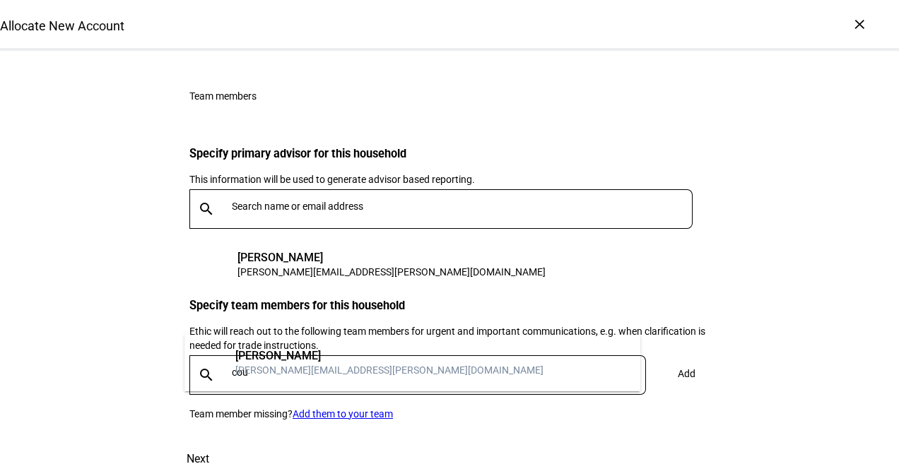
click at [289, 373] on div "[PERSON_NAME][EMAIL_ADDRESS][PERSON_NAME][DOMAIN_NAME]" at bounding box center [389, 370] width 308 height 14
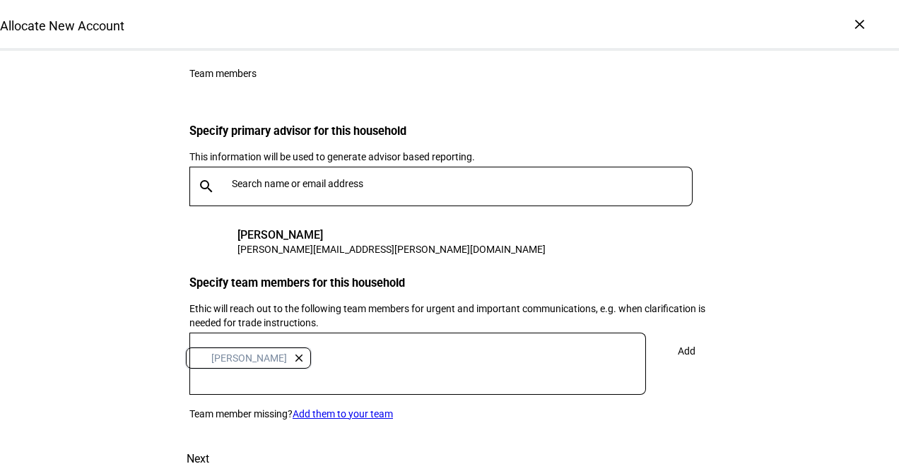
click at [678, 337] on span "Add" at bounding box center [687, 351] width 18 height 28
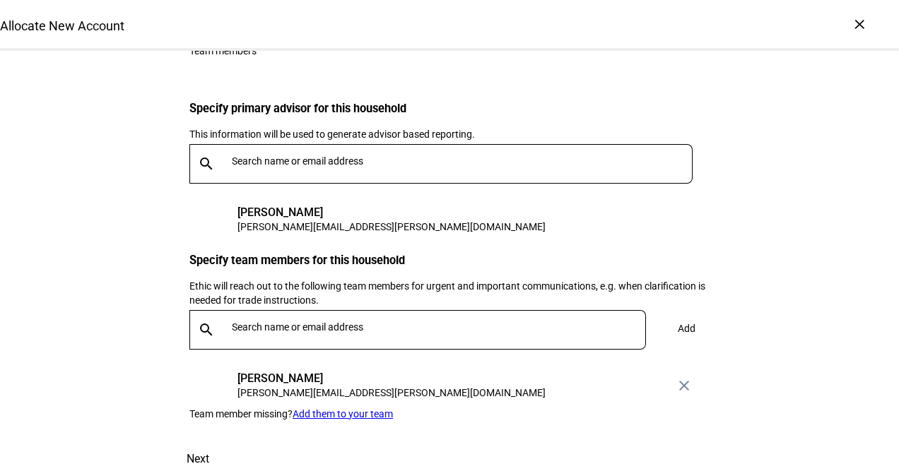
click at [252, 326] on div at bounding box center [436, 330] width 420 height 40
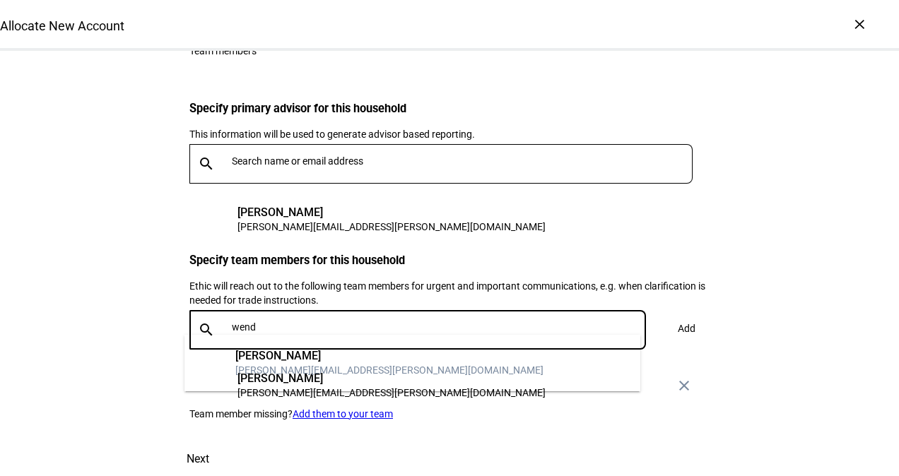
type input "wend"
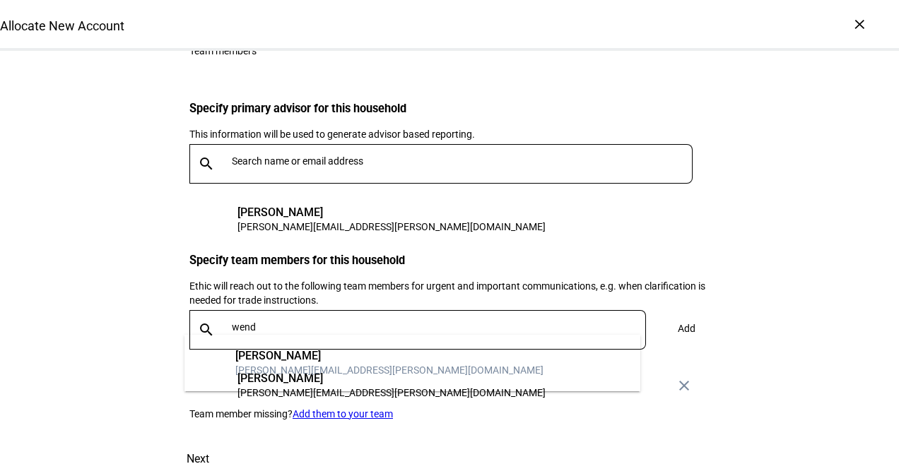
click at [292, 365] on div "[PERSON_NAME][EMAIL_ADDRESS][PERSON_NAME][DOMAIN_NAME]" at bounding box center [389, 370] width 308 height 14
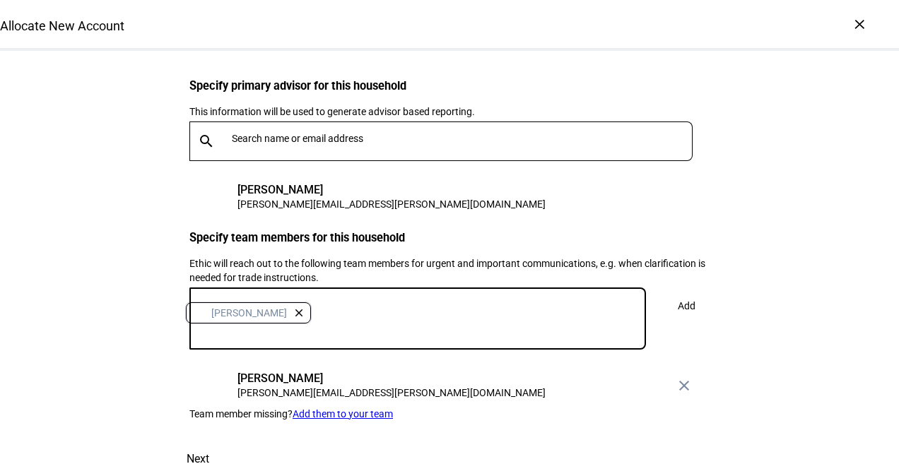
click at [698, 310] on span at bounding box center [686, 306] width 47 height 34
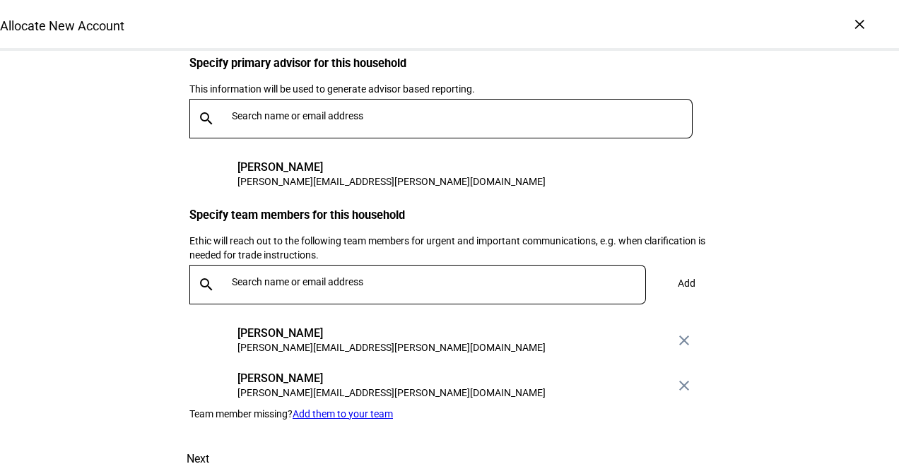
scroll to position [2321, 0]
click at [209, 442] on span "Next" at bounding box center [198, 459] width 23 height 34
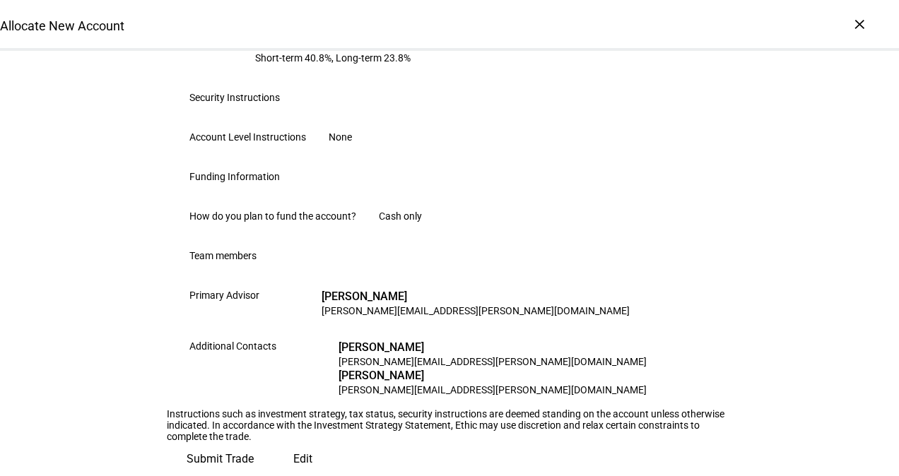
scroll to position [899, 0]
click at [273, 442] on span at bounding box center [220, 459] width 107 height 34
